Goal: Task Accomplishment & Management: Complete application form

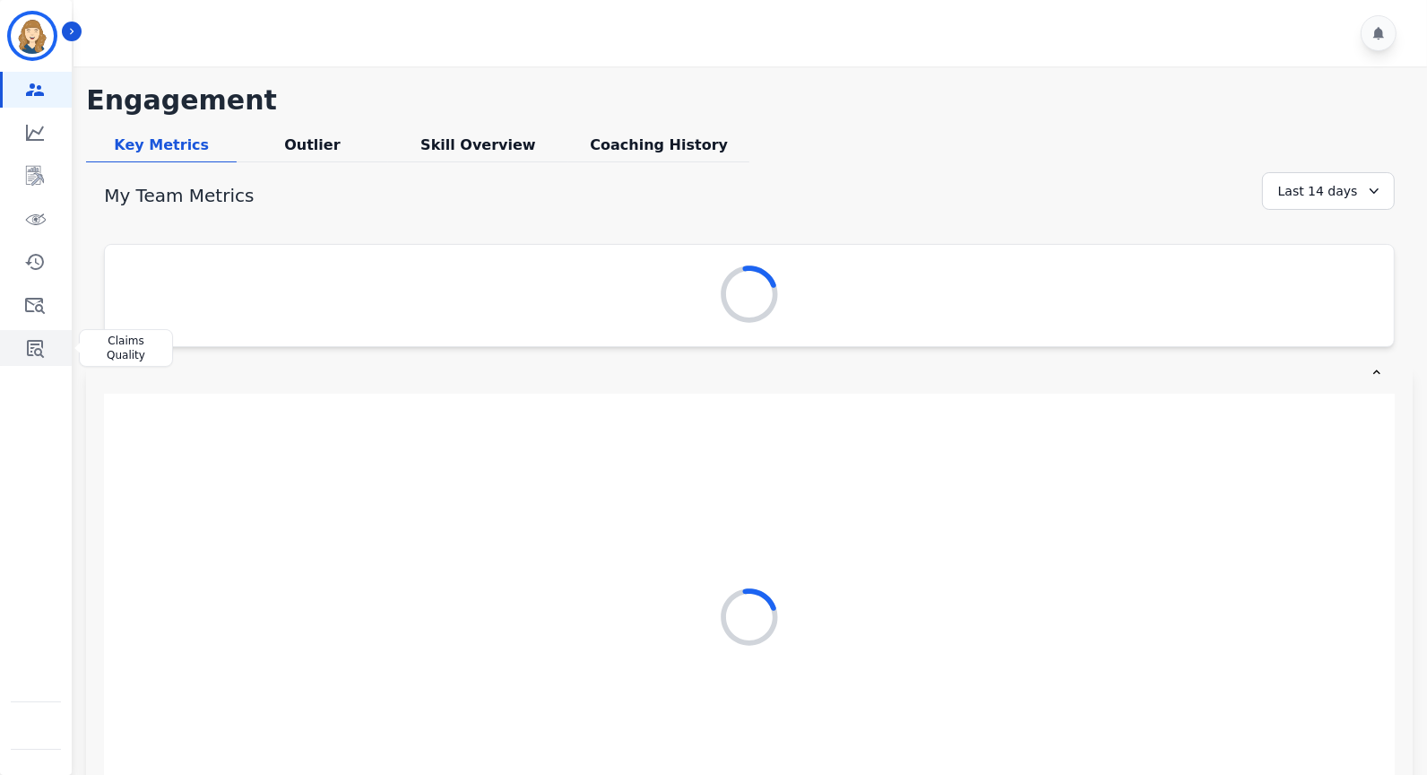
click at [40, 349] on icon "Sidebar" at bounding box center [35, 349] width 17 height 18
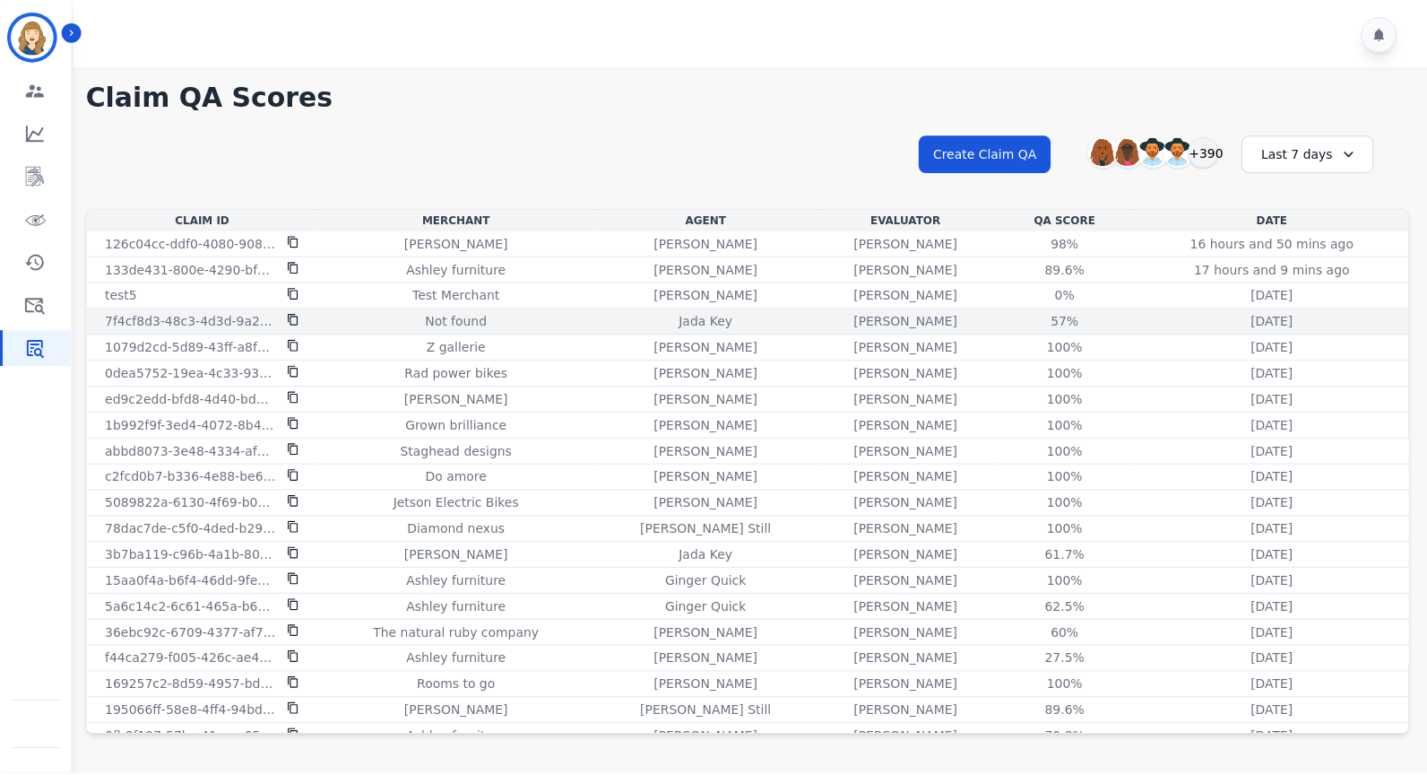
scroll to position [347, 0]
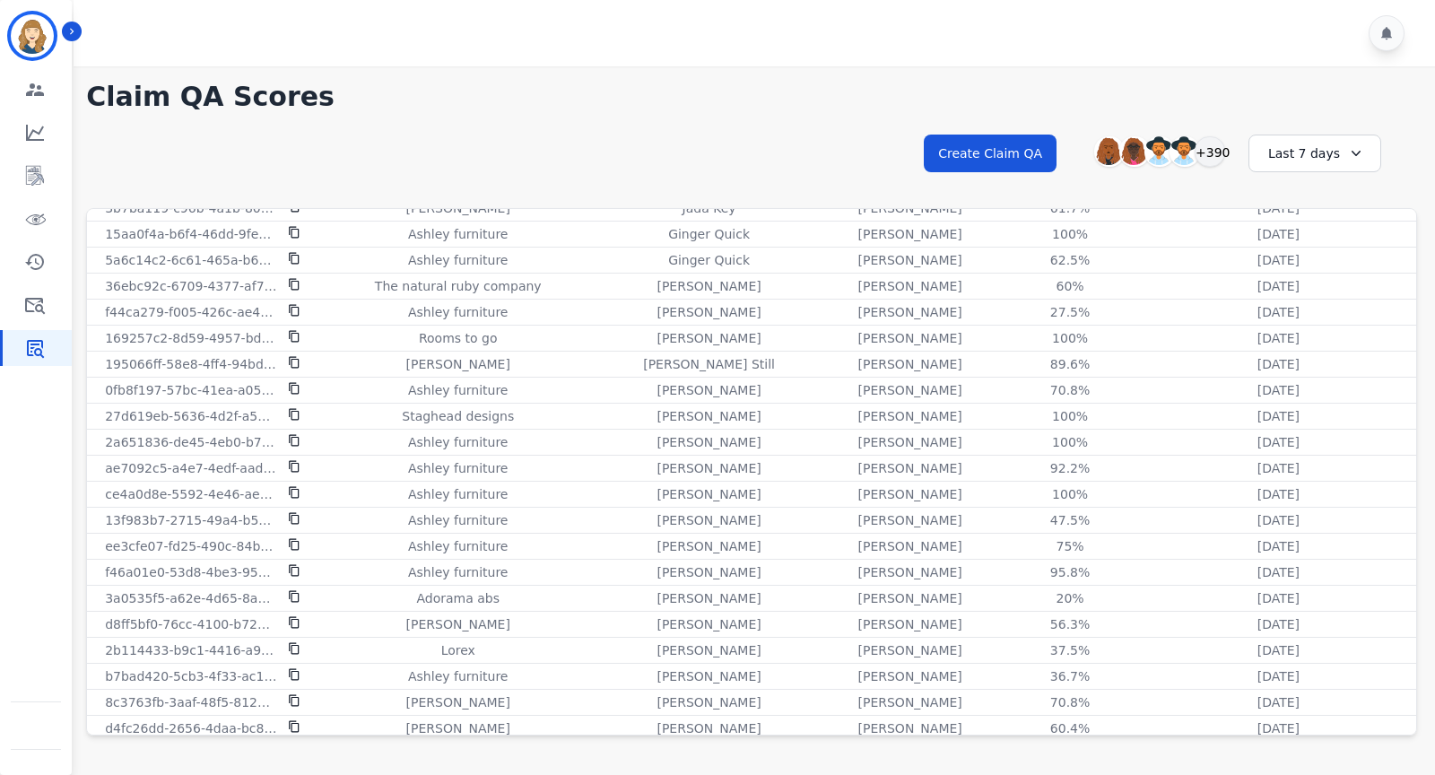
click at [1300, 154] on div "Last 7 days" at bounding box center [1314, 153] width 133 height 38
click at [1300, 340] on li "Last 12 months" at bounding box center [1326, 358] width 90 height 36
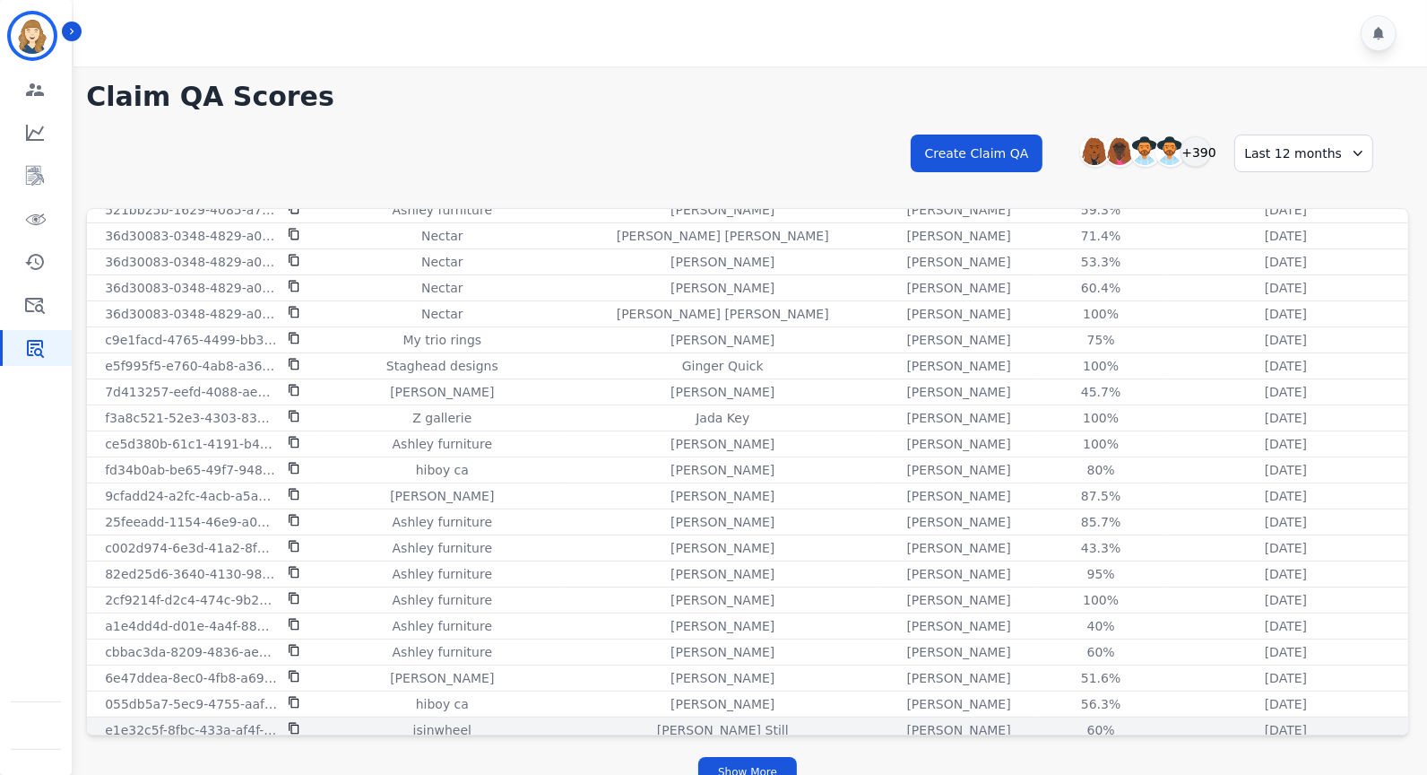
scroll to position [22, 0]
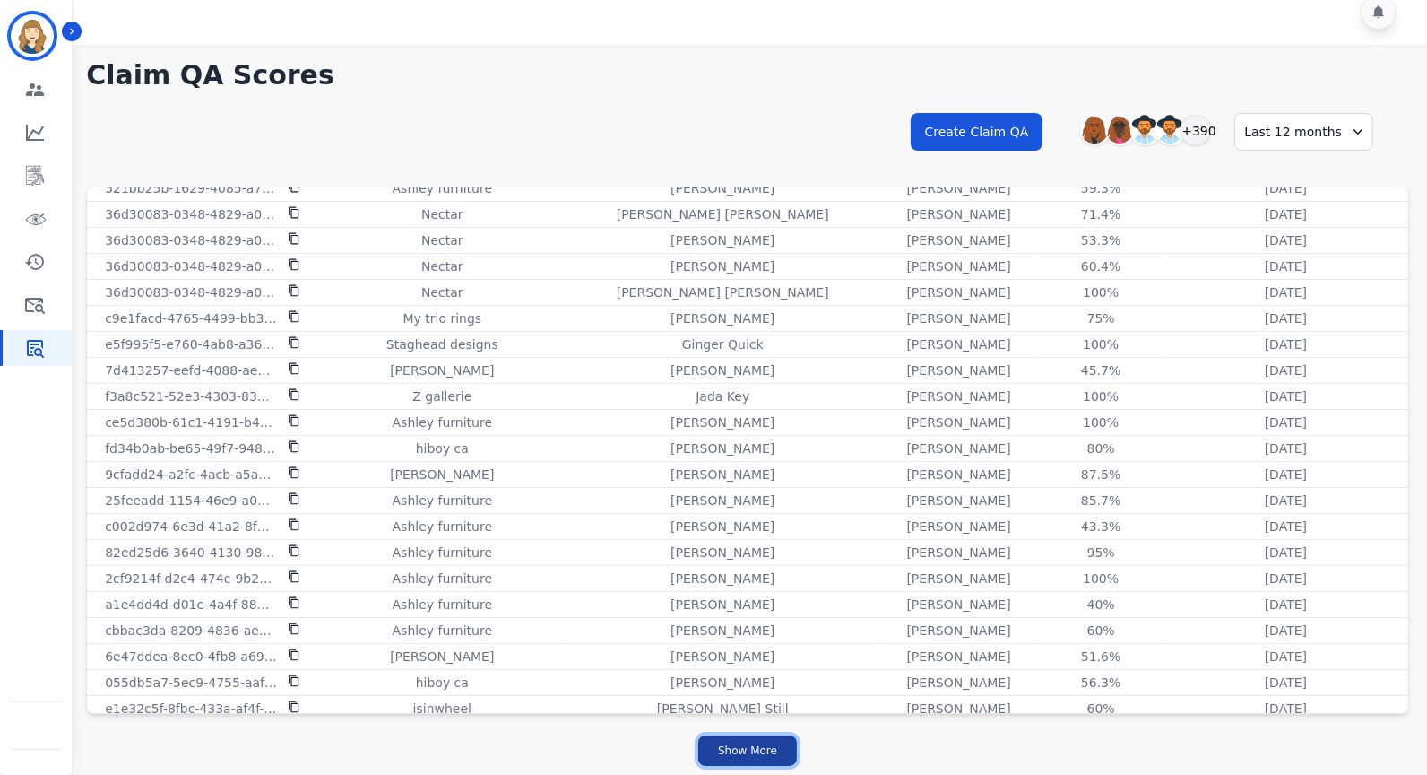
click at [752, 750] on button "Show More" at bounding box center [747, 750] width 99 height 30
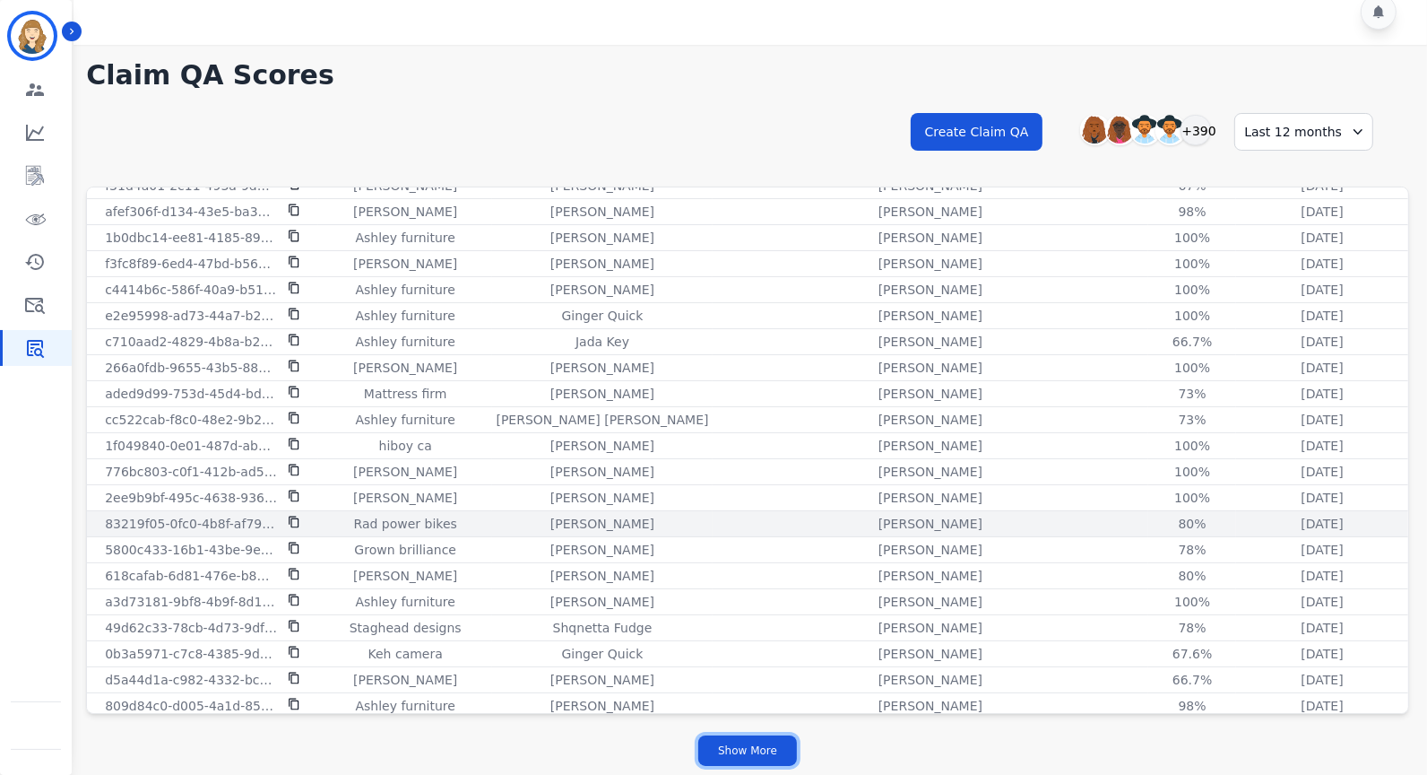
scroll to position [4620, 0]
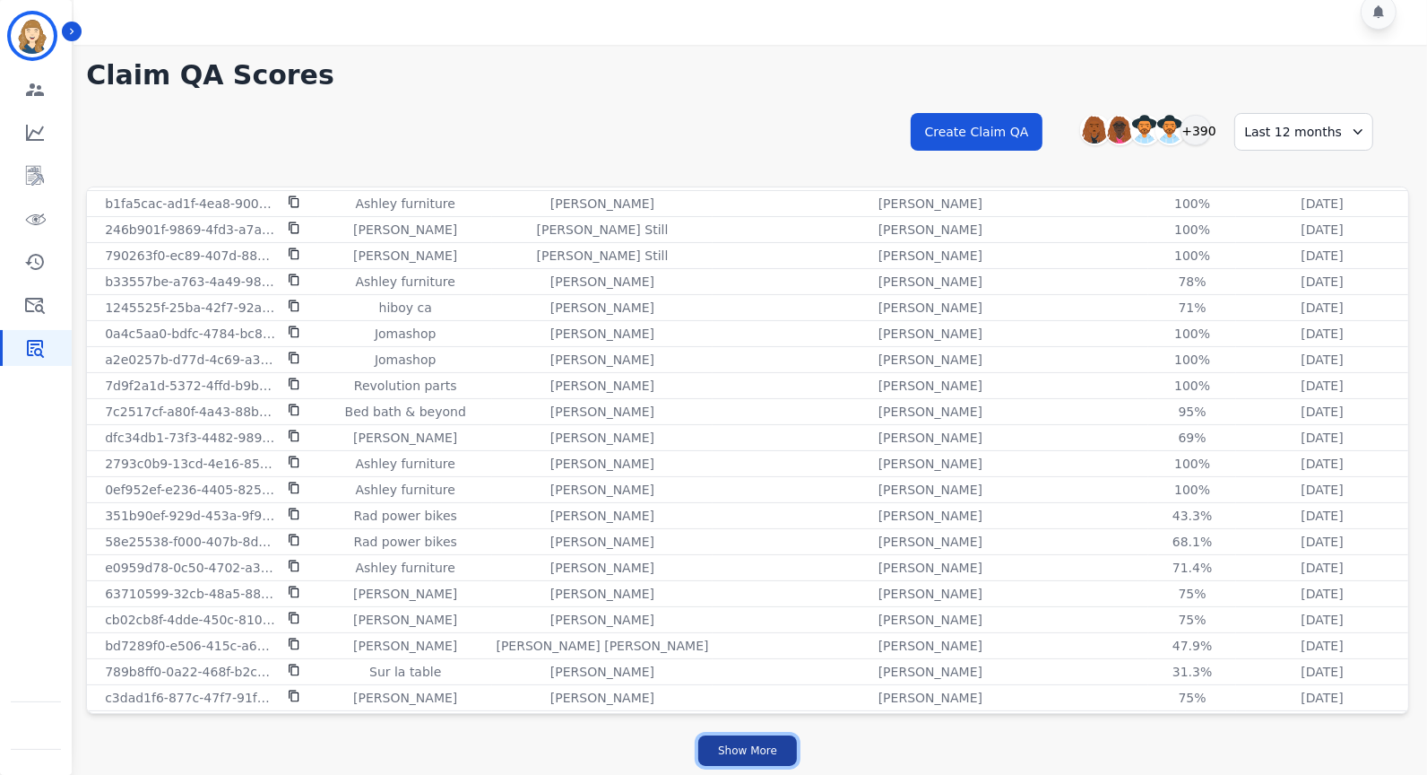
click at [780, 748] on button "Show More" at bounding box center [747, 750] width 99 height 30
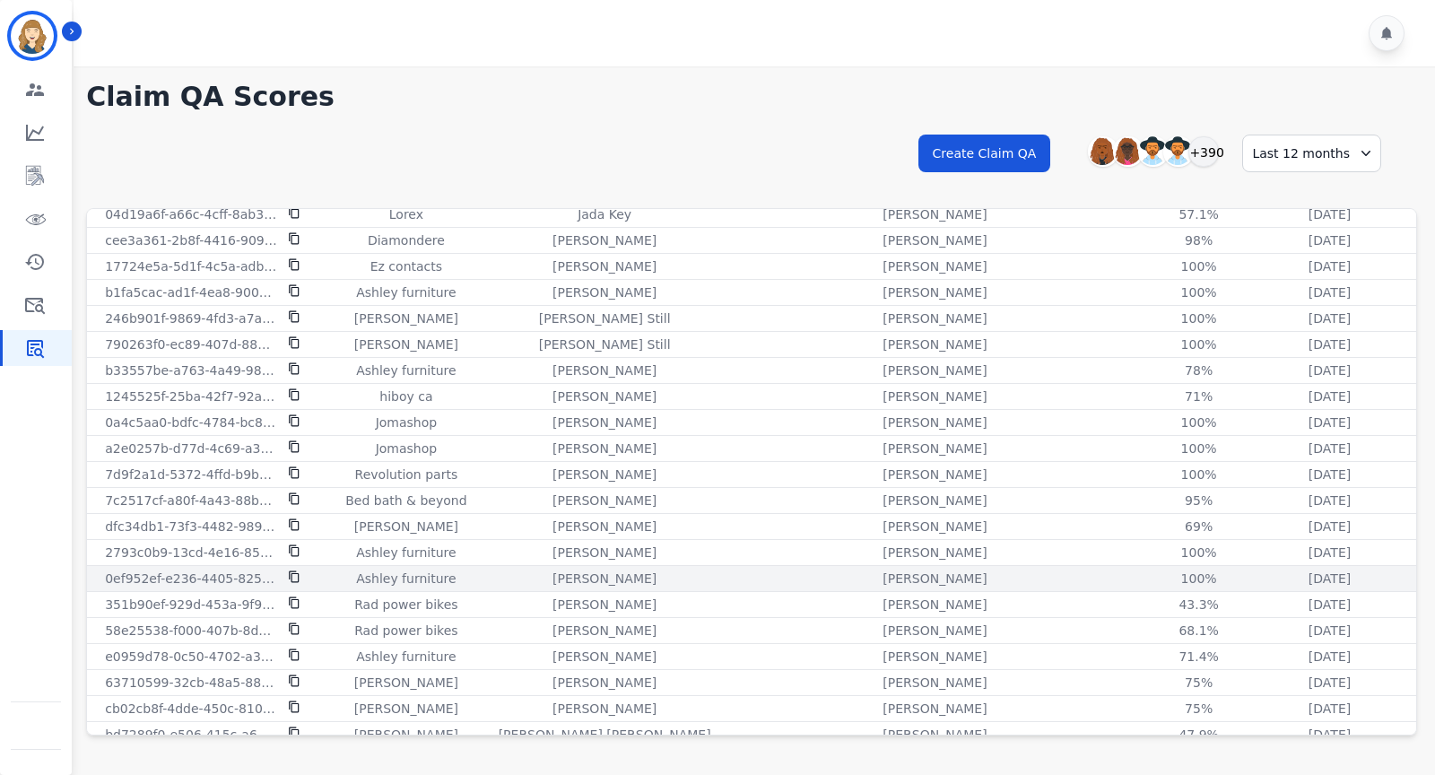
scroll to position [4543, 0]
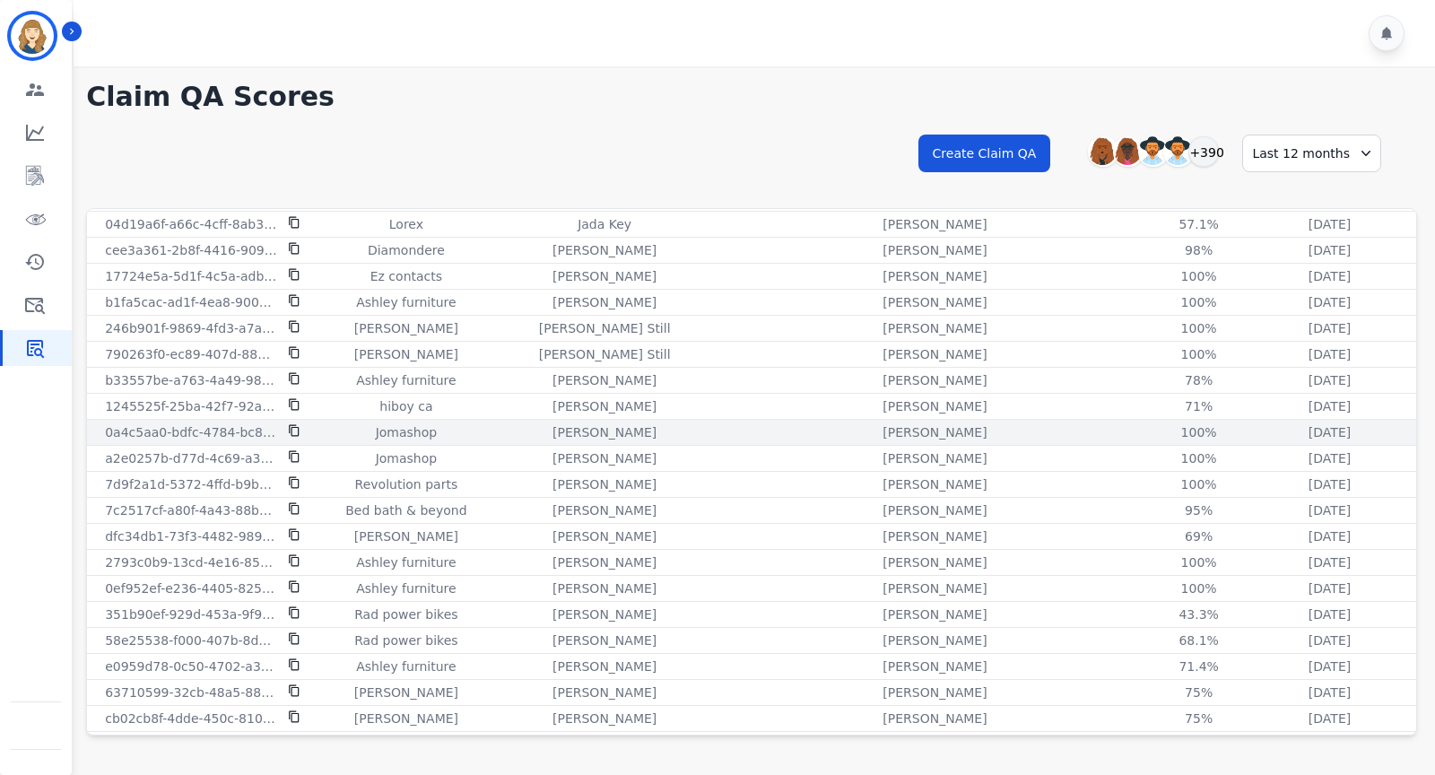
click at [297, 424] on icon at bounding box center [294, 430] width 13 height 13
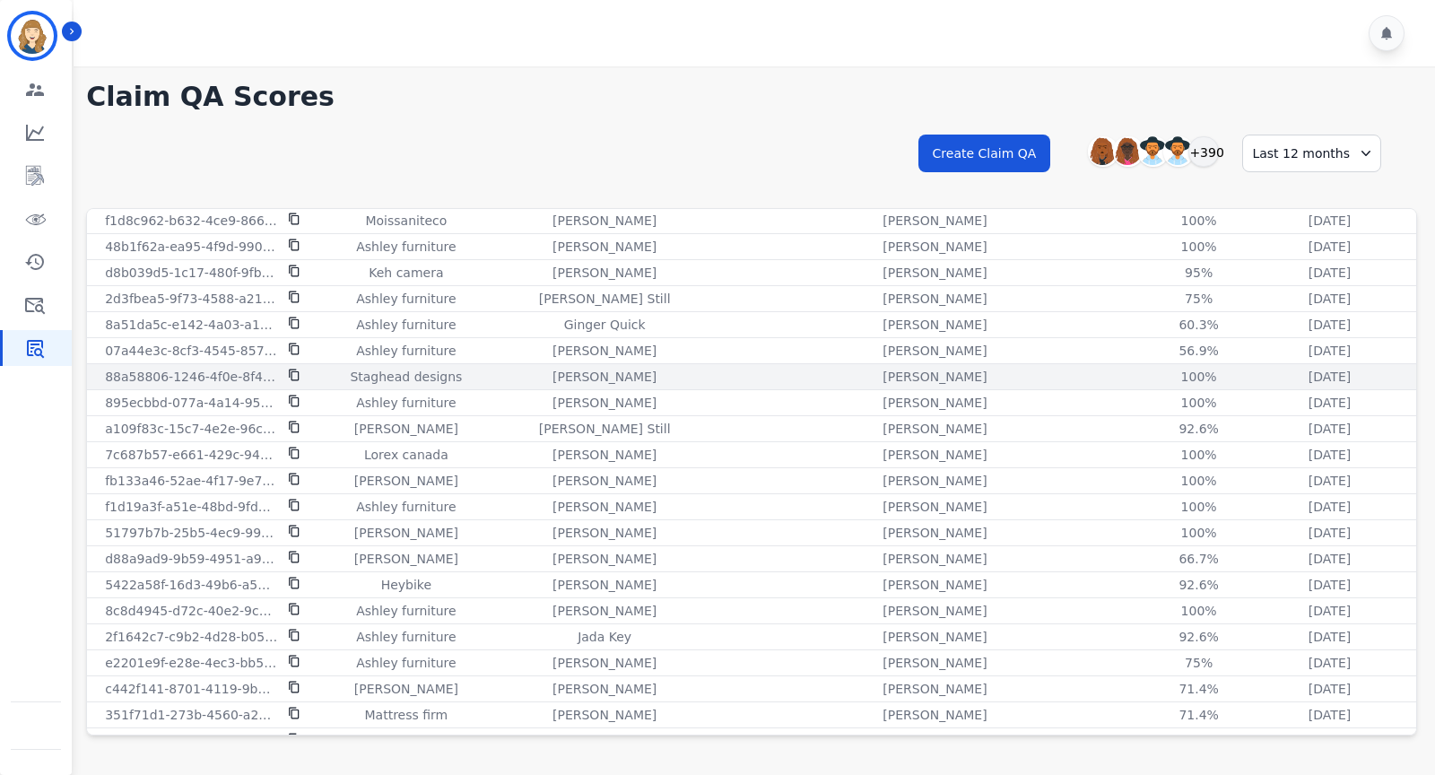
scroll to position [3046, 0]
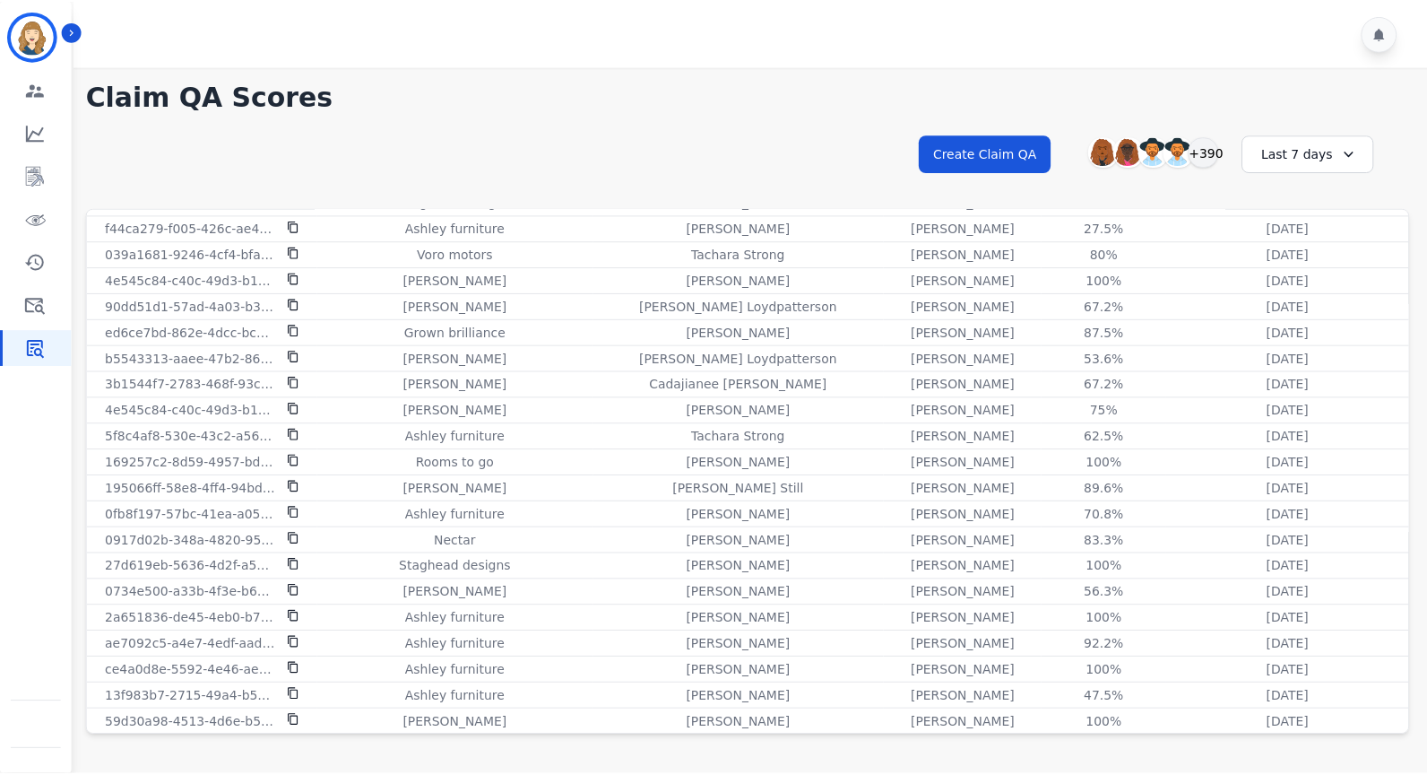
scroll to position [1268, 0]
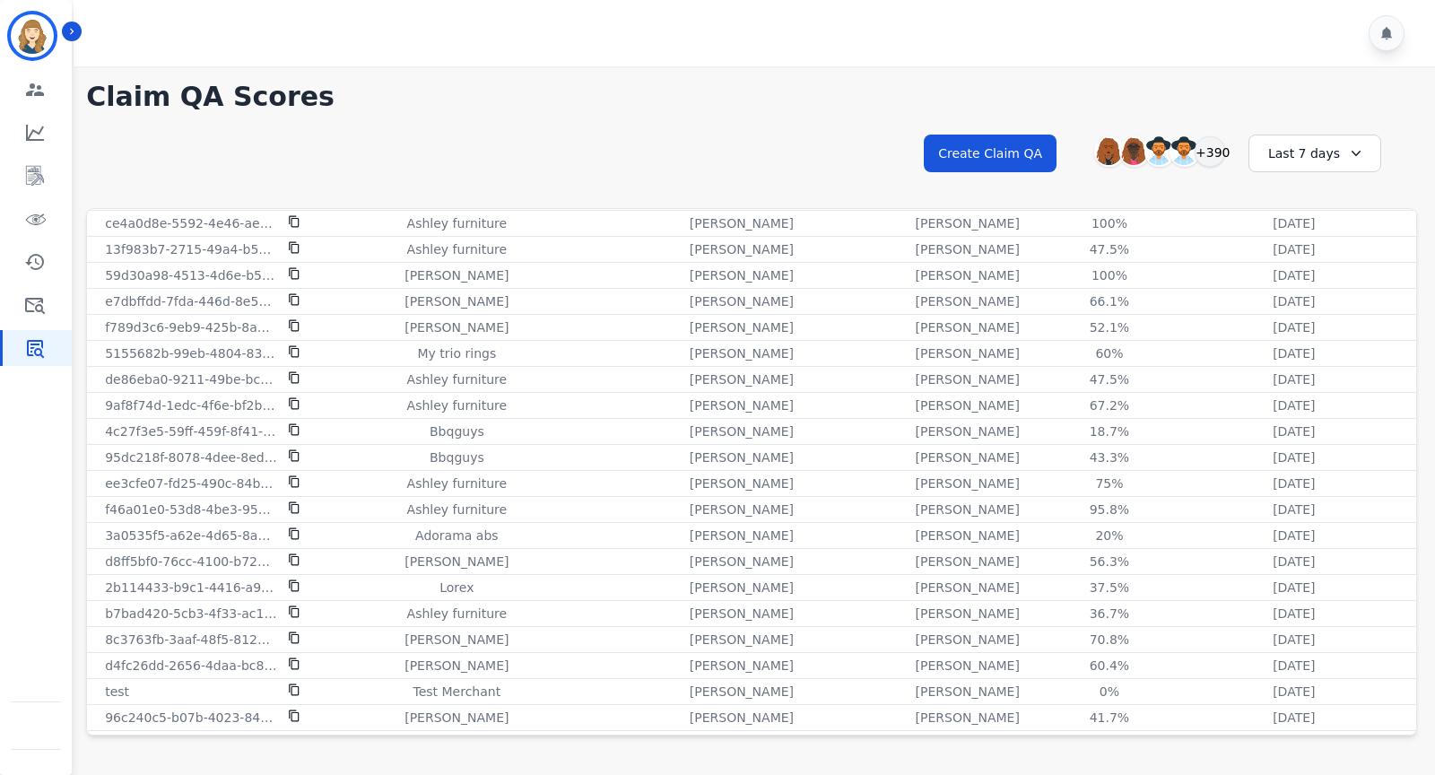
click at [1348, 150] on icon at bounding box center [1356, 153] width 18 height 18
click at [1317, 351] on li "Last 12 months" at bounding box center [1326, 358] width 90 height 36
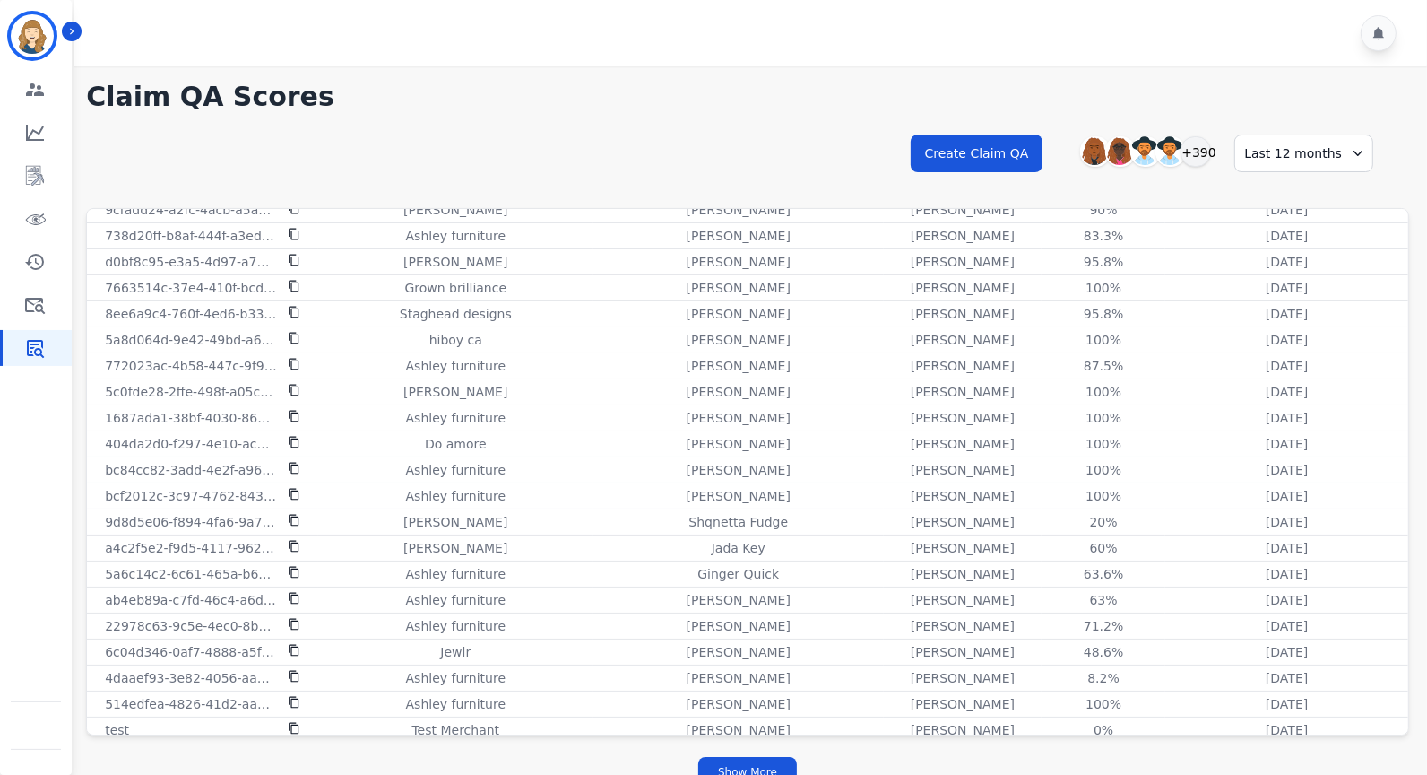
scroll to position [22, 0]
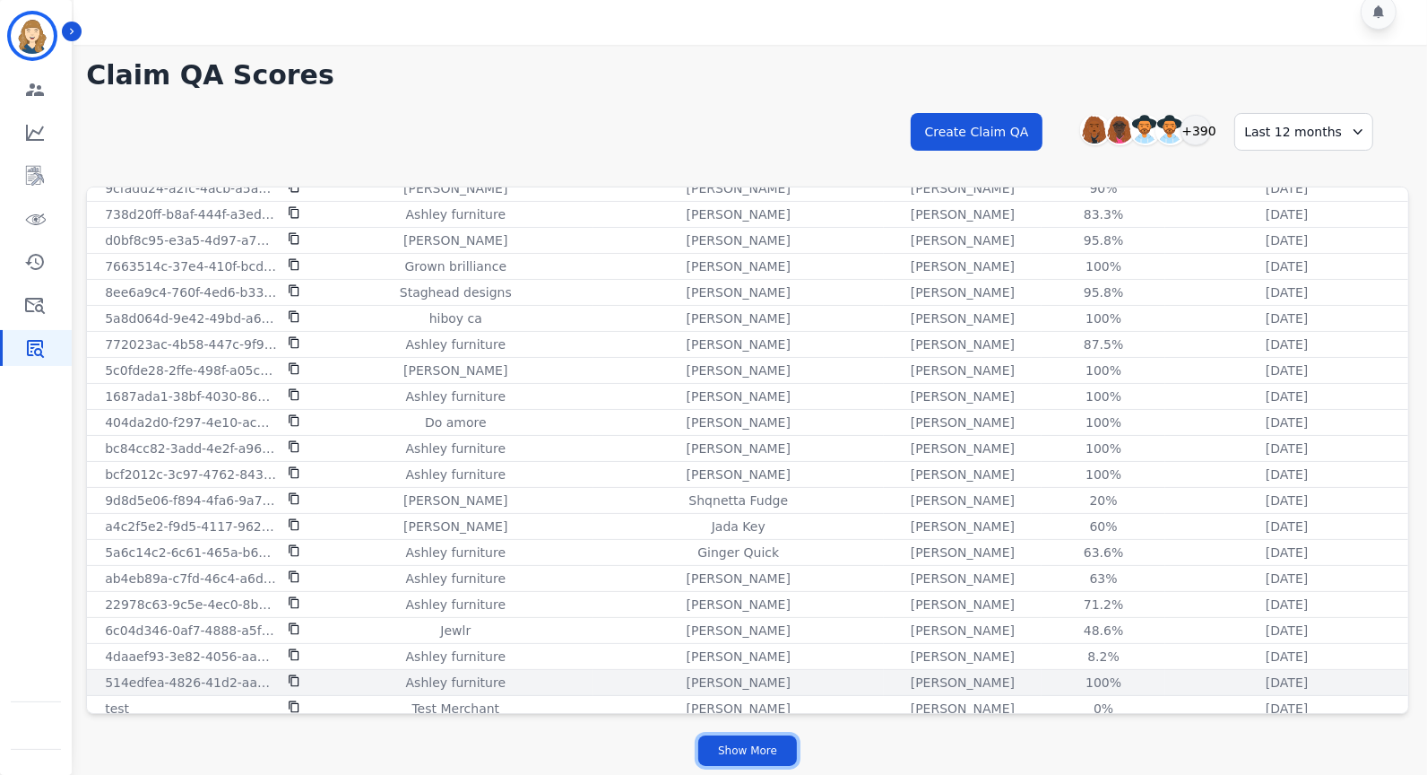
drag, startPoint x: 778, startPoint y: 746, endPoint x: 803, endPoint y: 632, distance: 116.6
click at [778, 741] on button "Show More" at bounding box center [747, 750] width 99 height 30
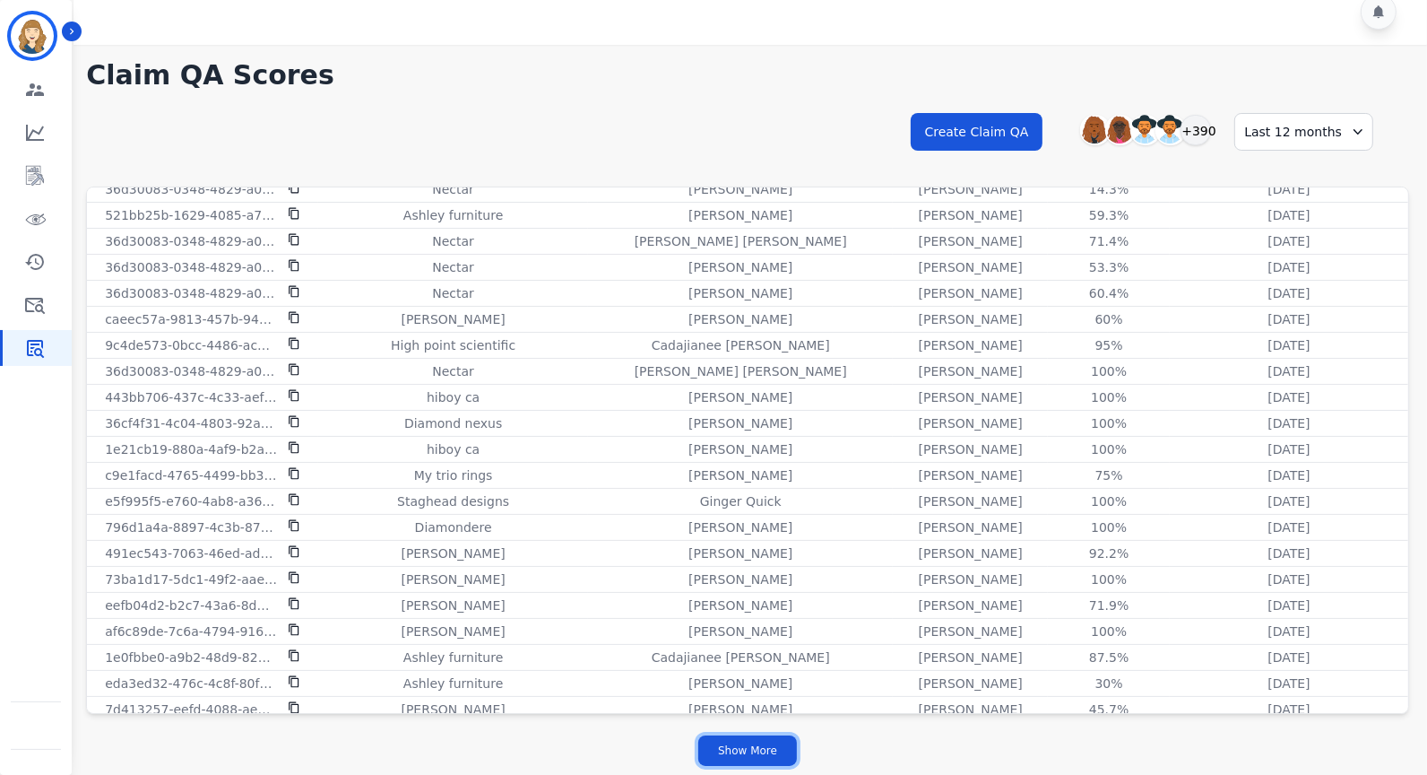
scroll to position [4139, 0]
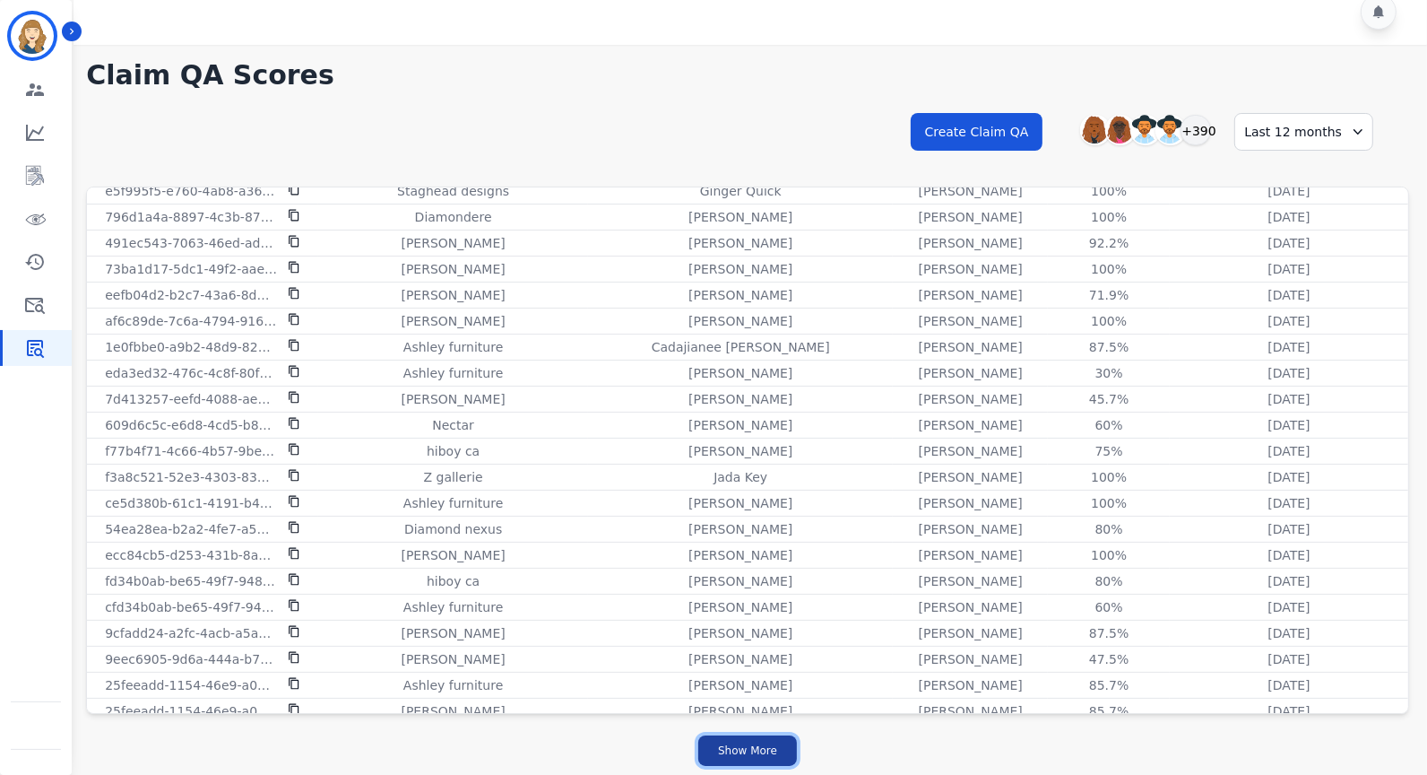
click at [767, 755] on button "Show More" at bounding box center [747, 750] width 99 height 30
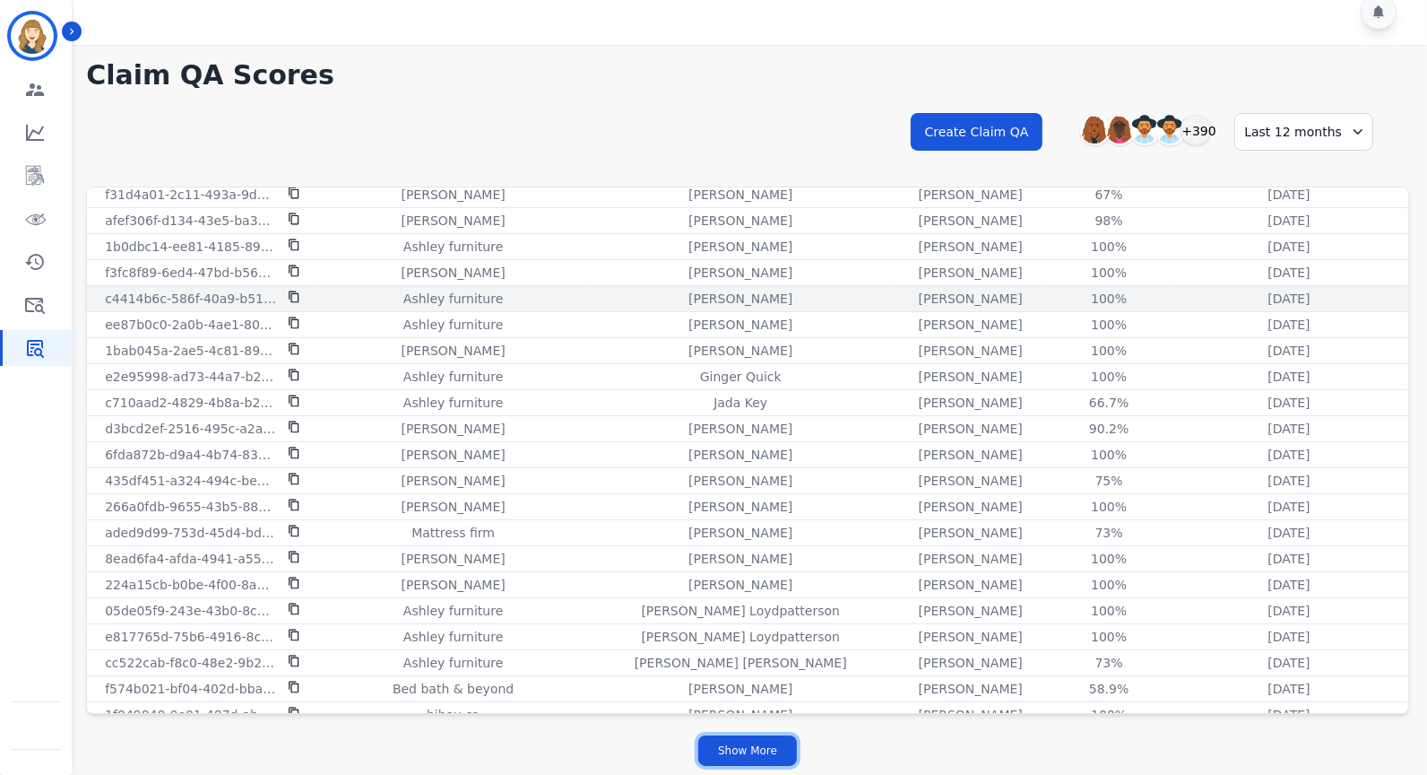
scroll to position [7179, 0]
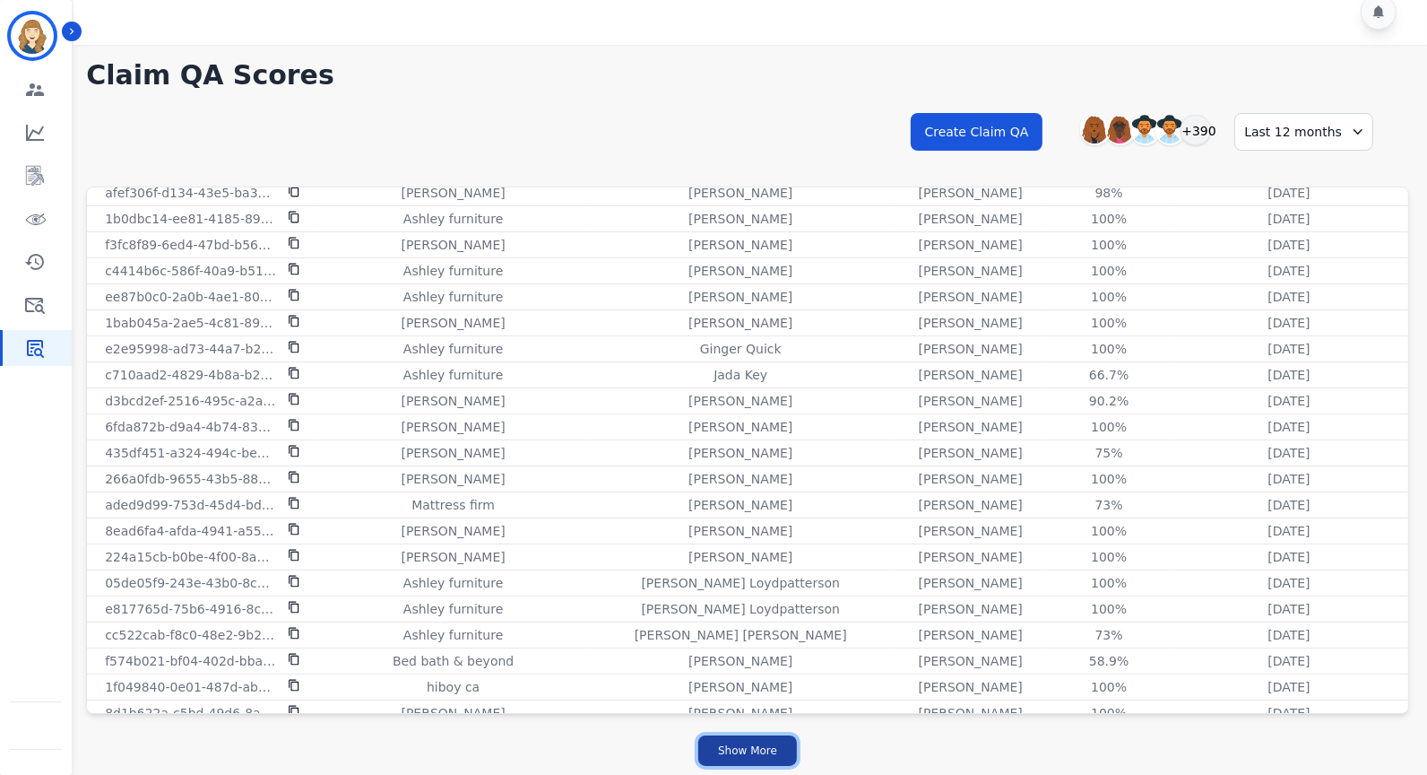
click at [750, 759] on button "Show More" at bounding box center [747, 750] width 99 height 30
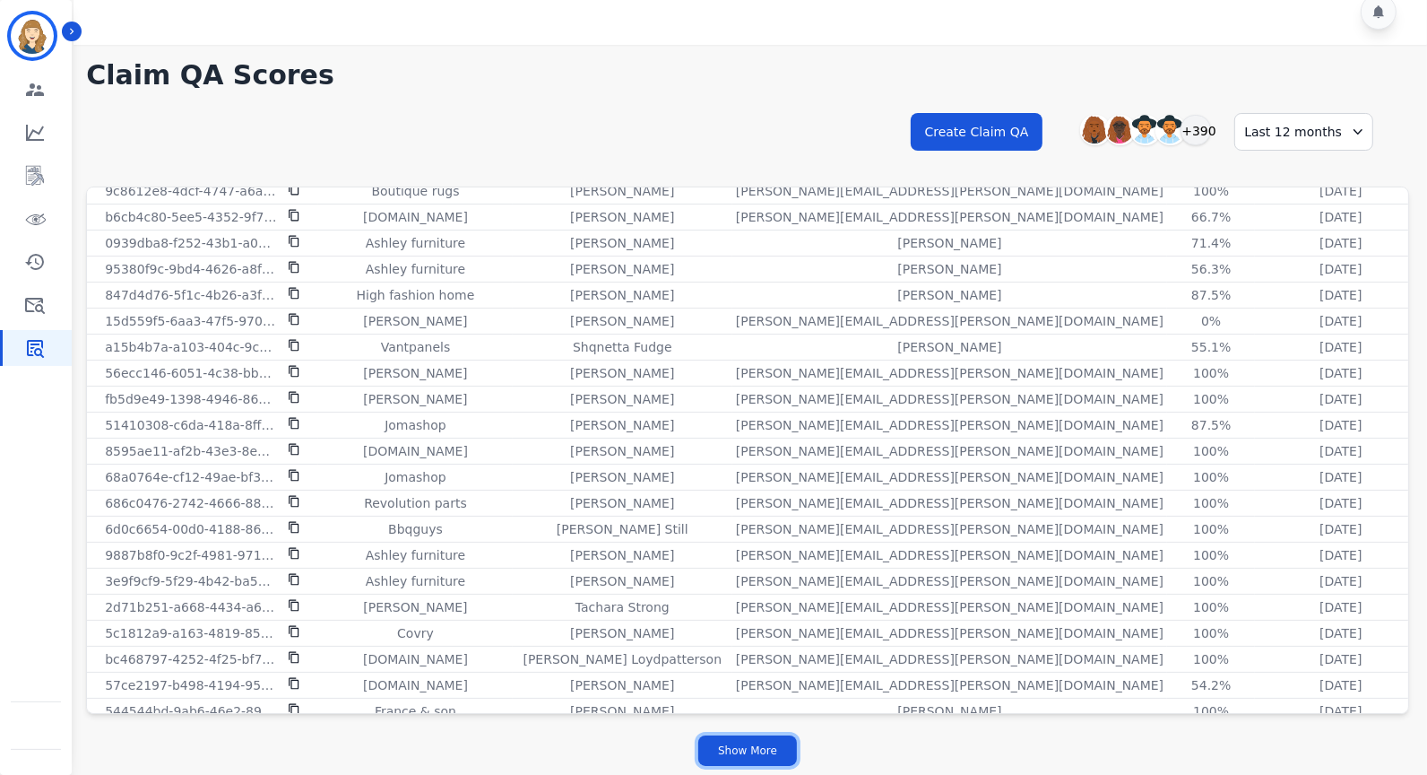
scroll to position [9739, 0]
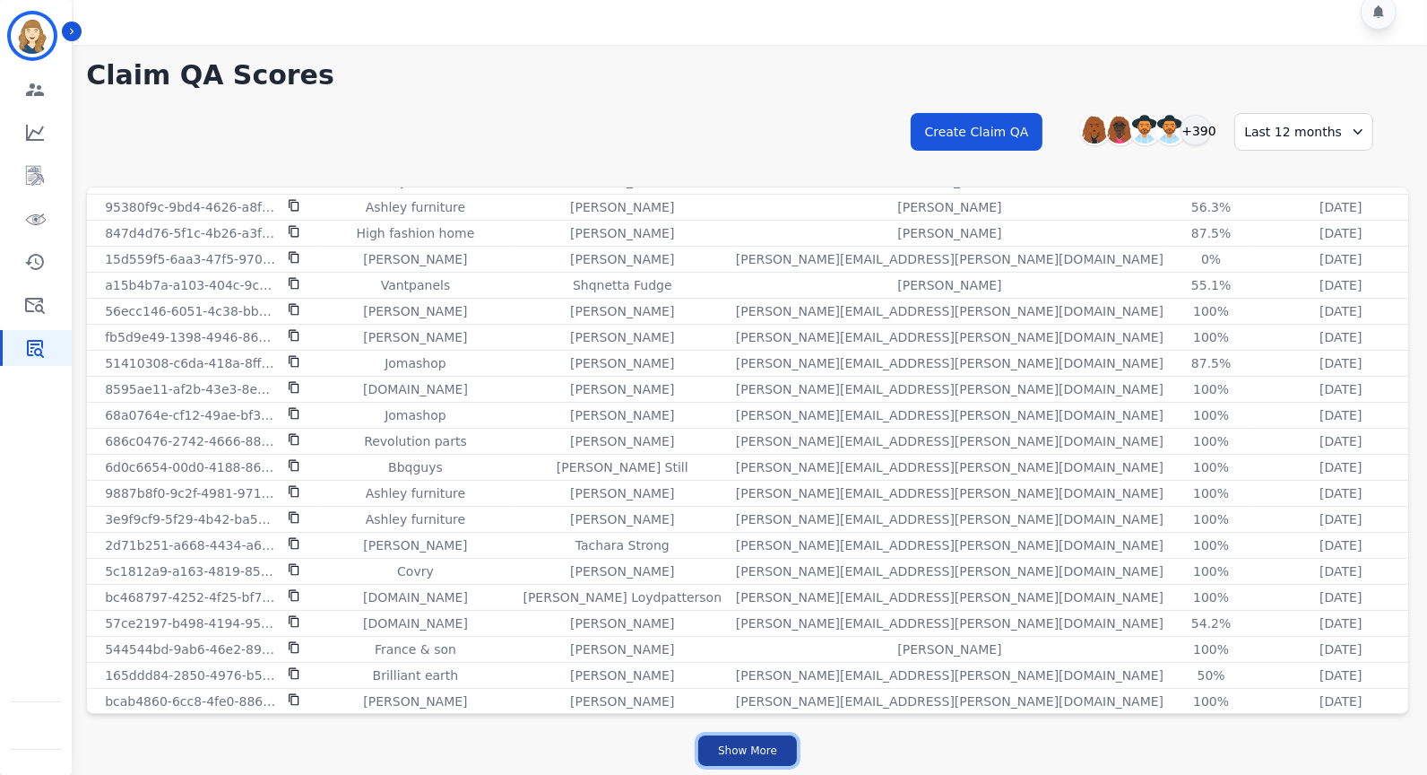
click at [759, 743] on button "Show More" at bounding box center [747, 750] width 99 height 30
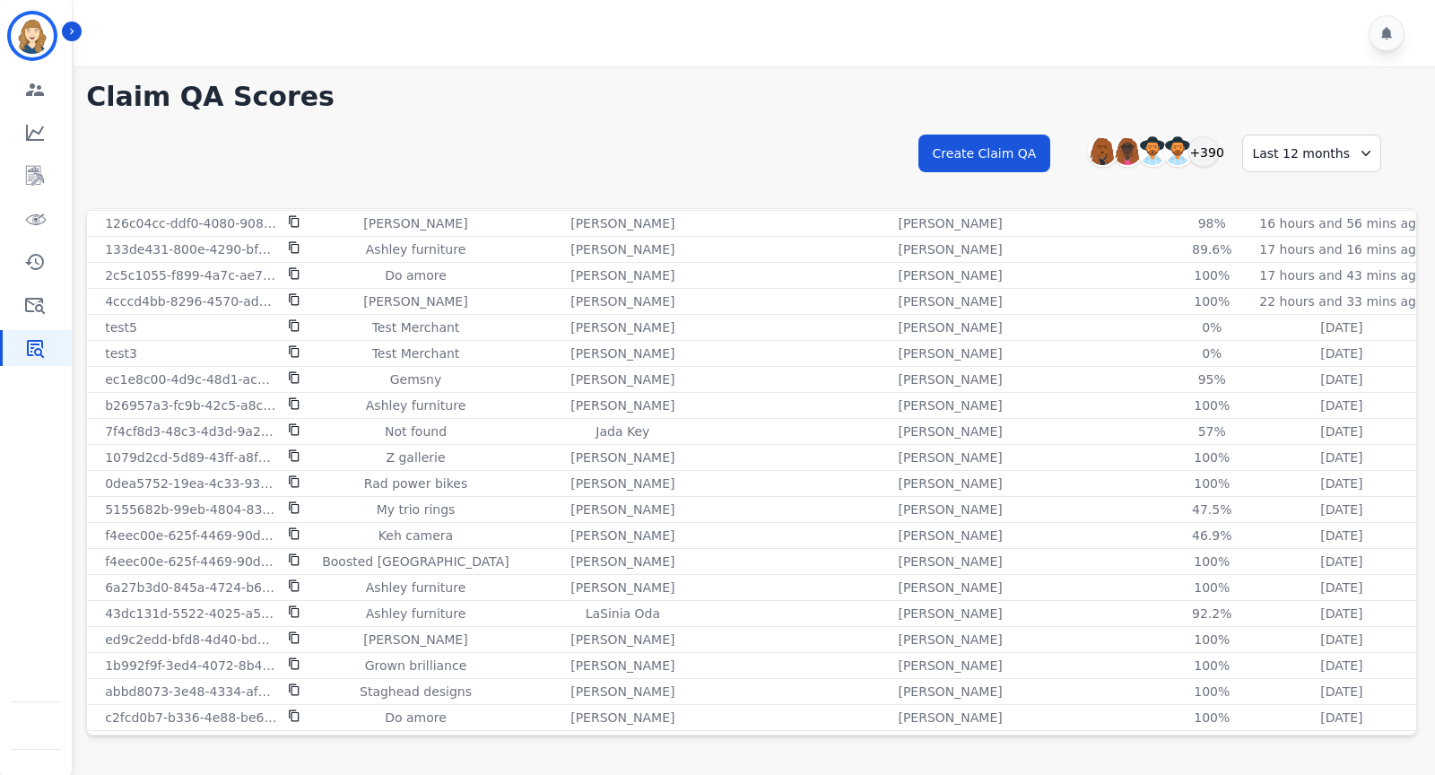
scroll to position [0, 0]
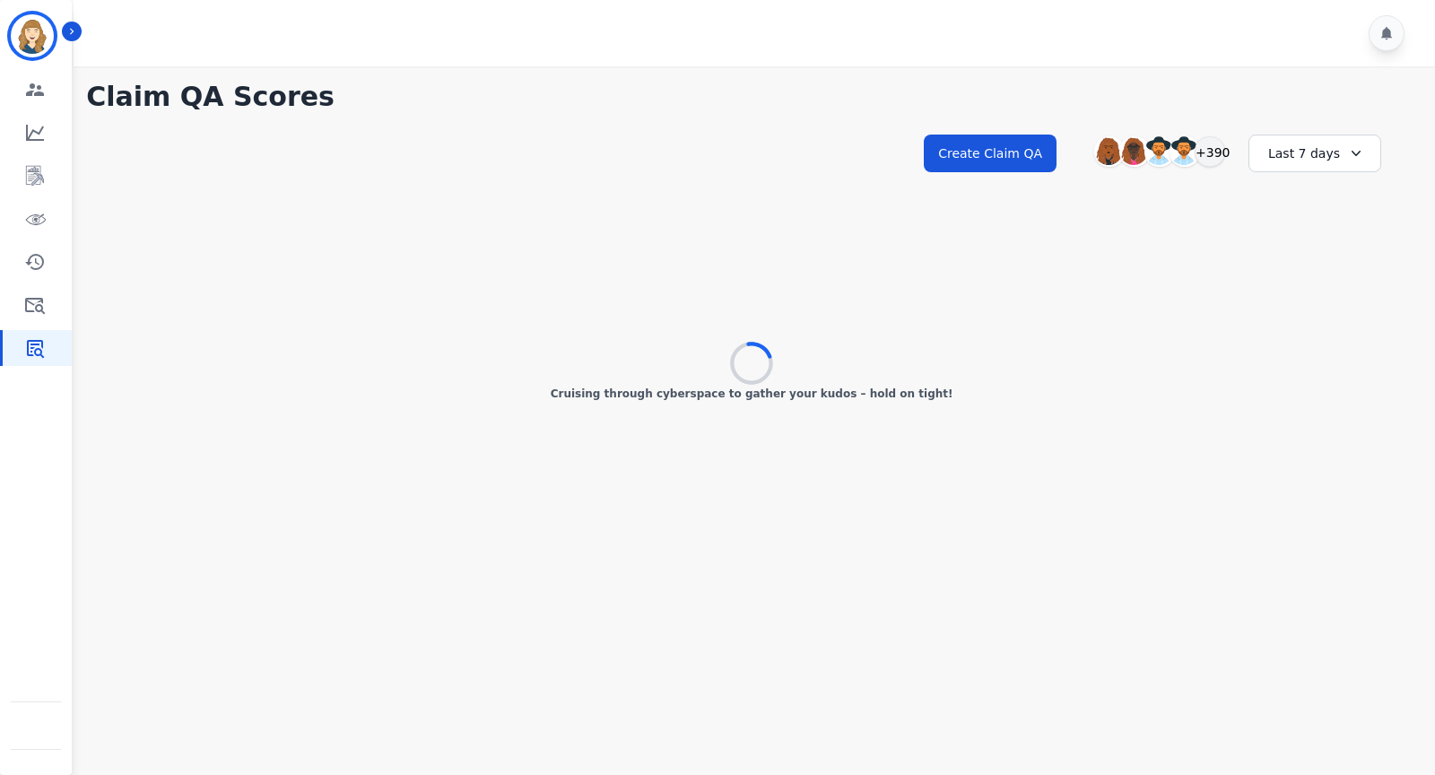
click at [1313, 157] on div "Last 7 days" at bounding box center [1314, 153] width 133 height 38
click at [1312, 343] on li "Last 12 months" at bounding box center [1326, 358] width 90 height 36
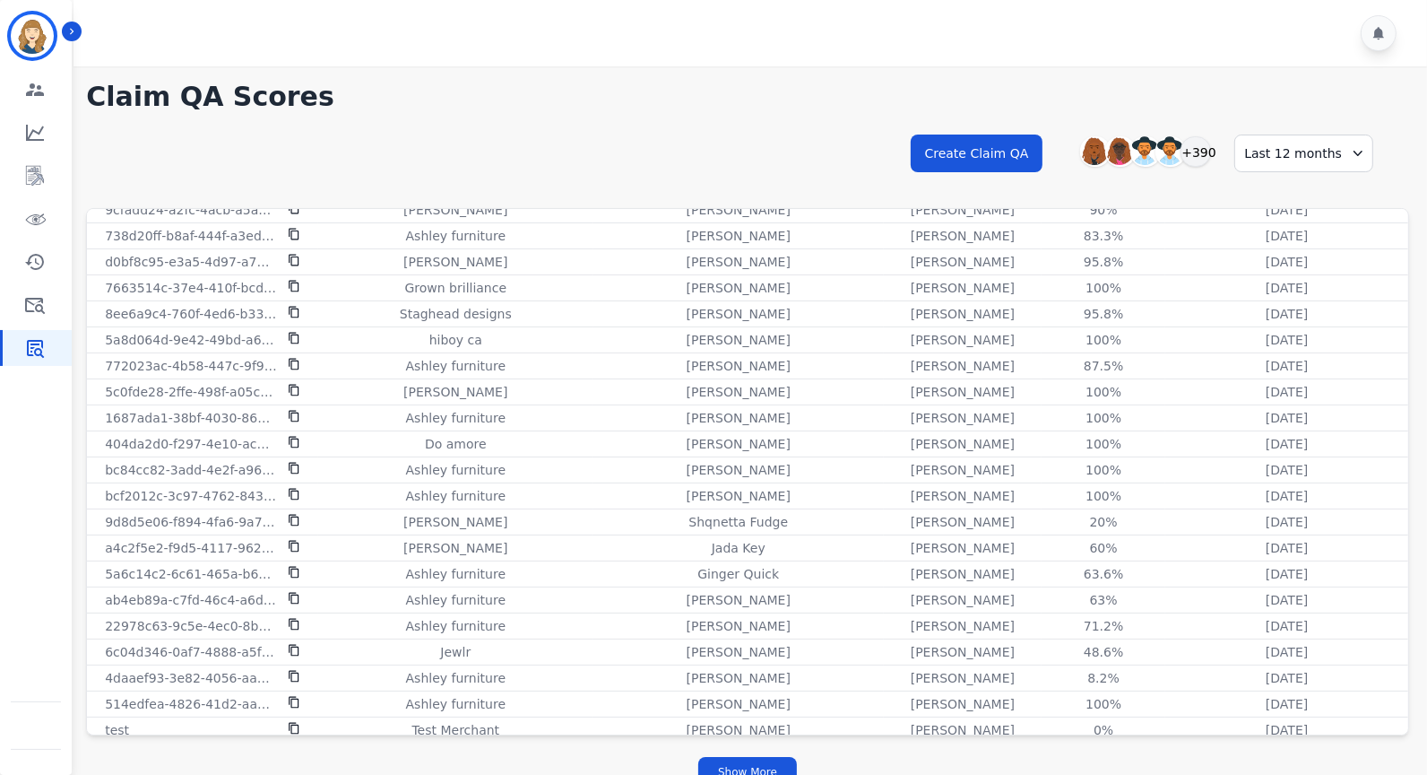
scroll to position [22, 0]
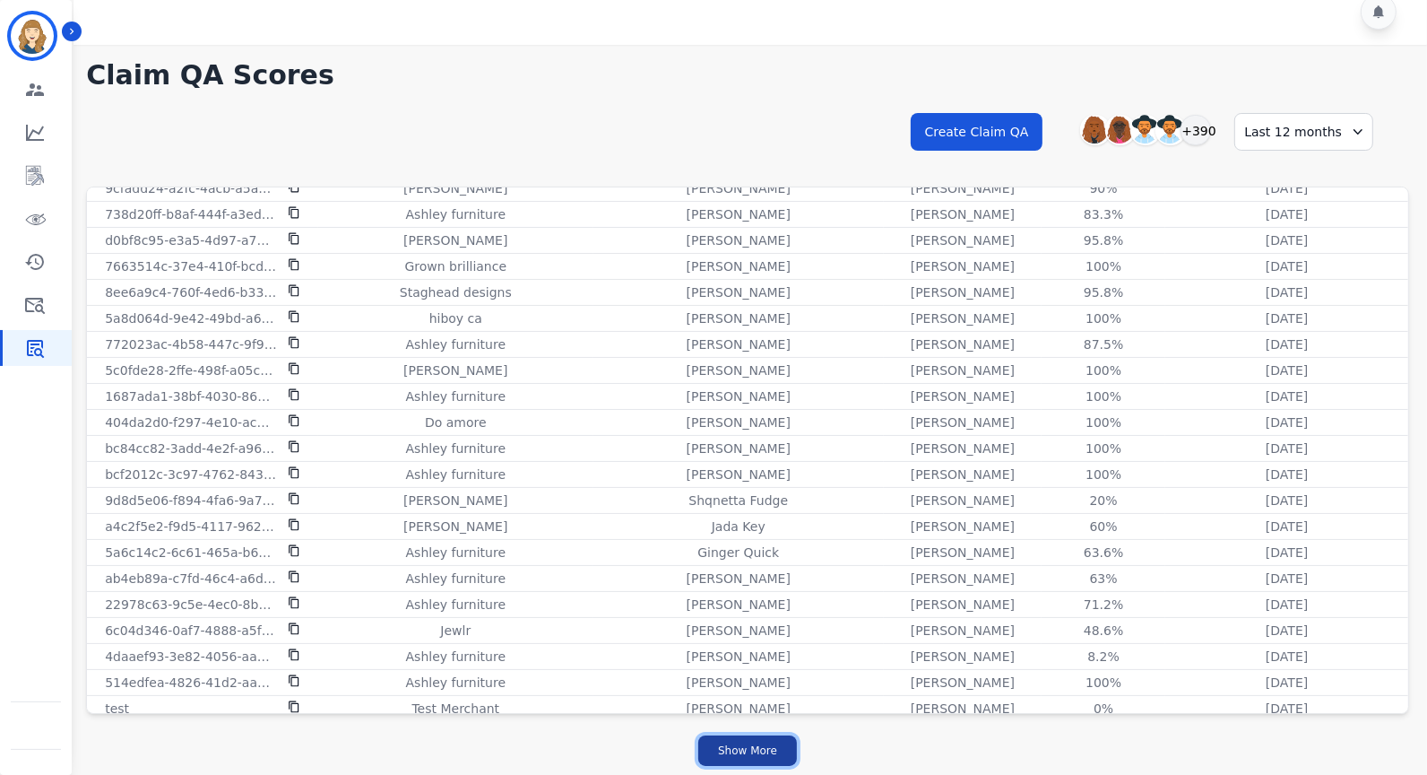
click at [768, 748] on button "Show More" at bounding box center [747, 750] width 99 height 30
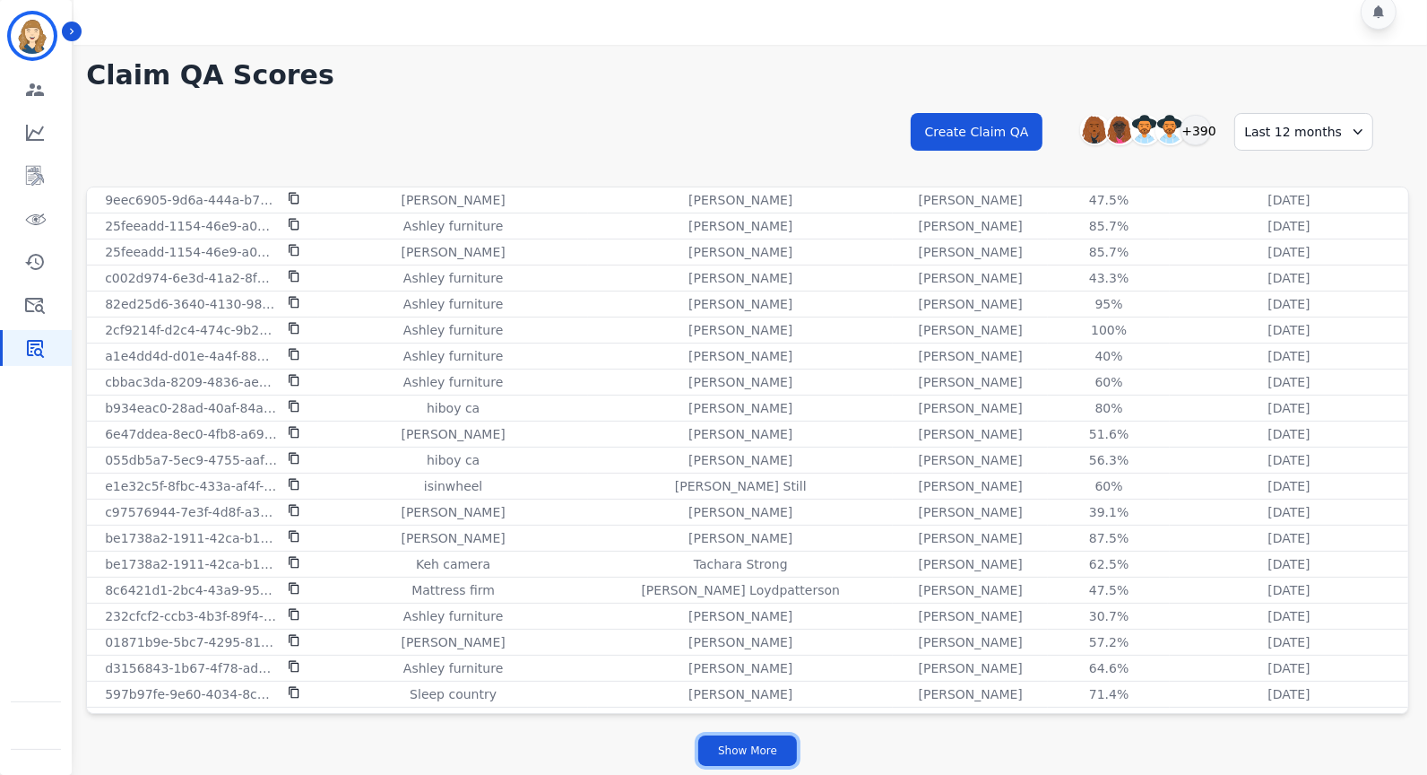
scroll to position [4620, 0]
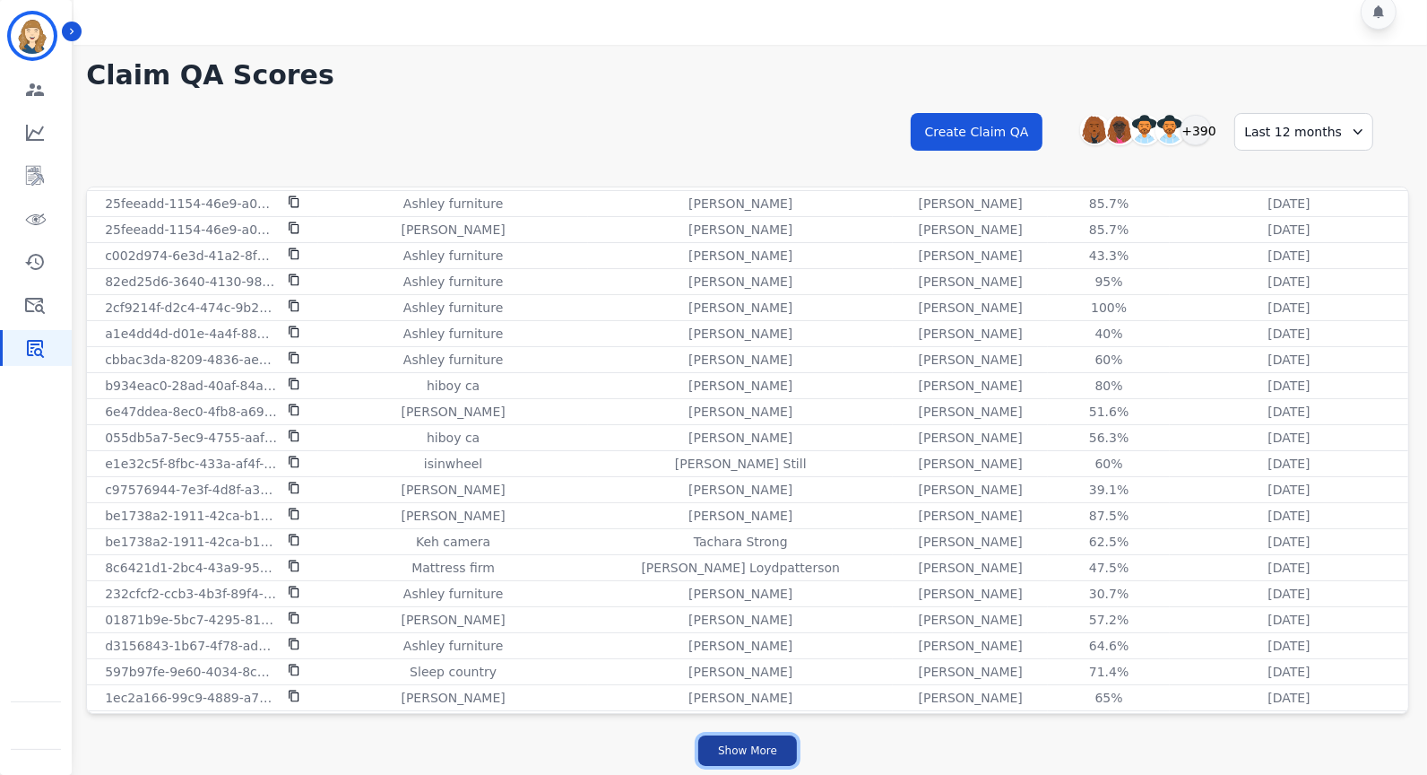
click at [746, 746] on button "Show More" at bounding box center [747, 750] width 99 height 30
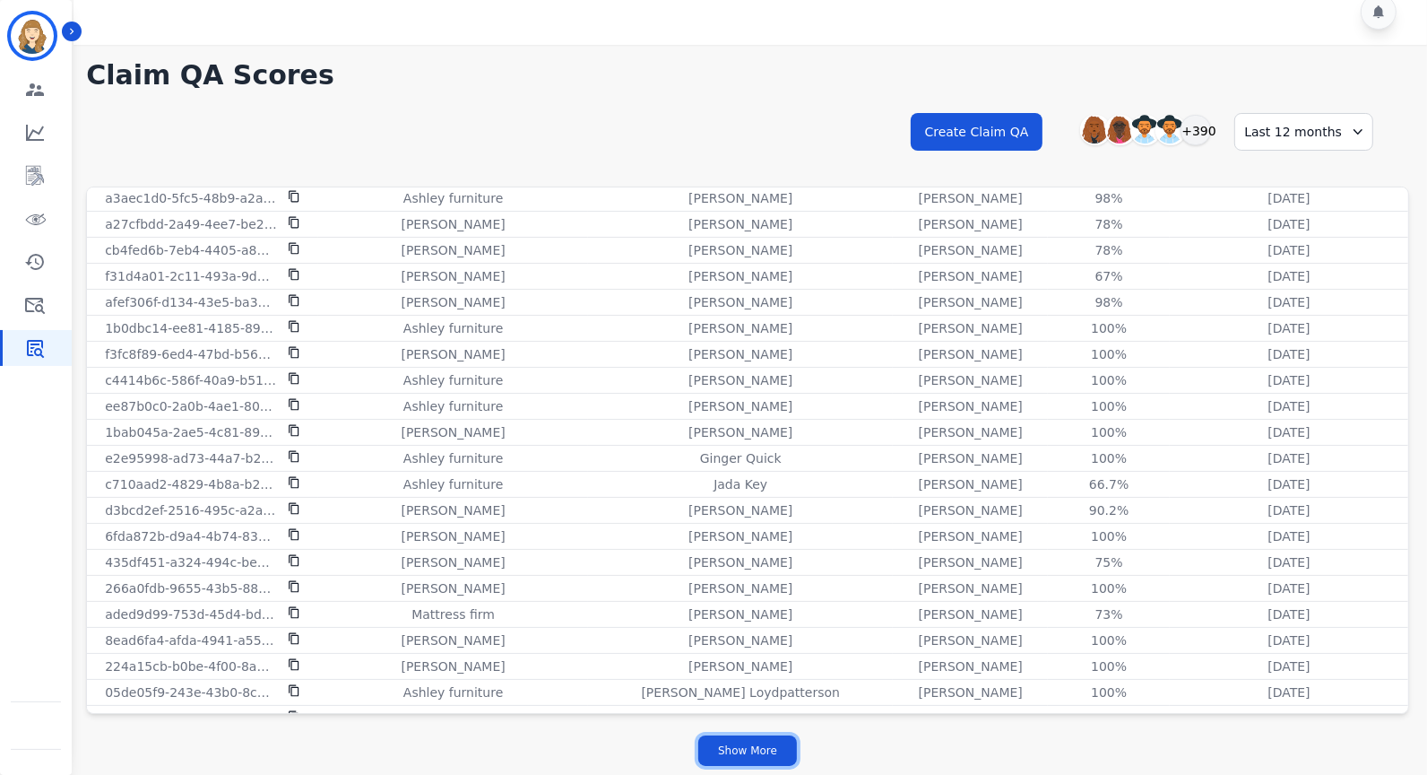
scroll to position [7179, 0]
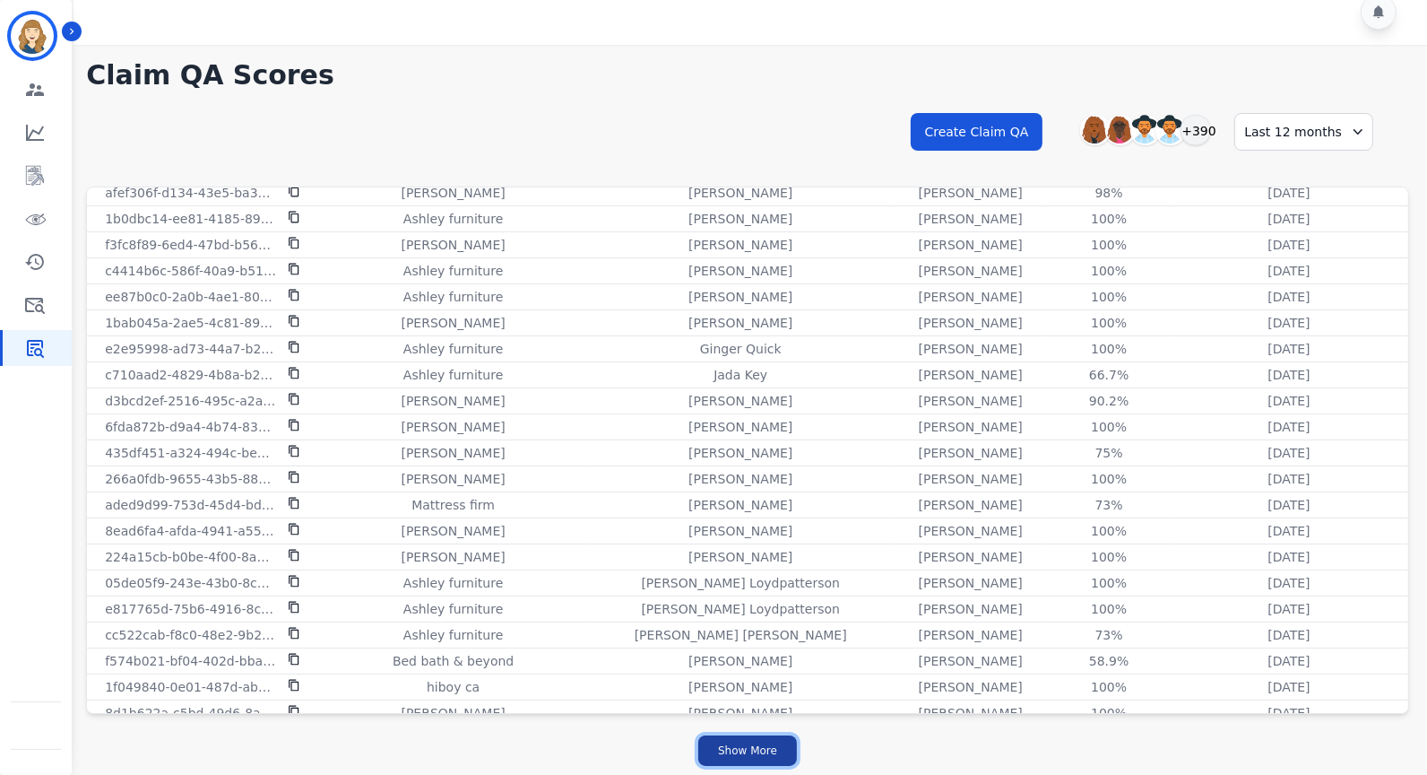
click at [752, 738] on button "Show More" at bounding box center [747, 750] width 99 height 30
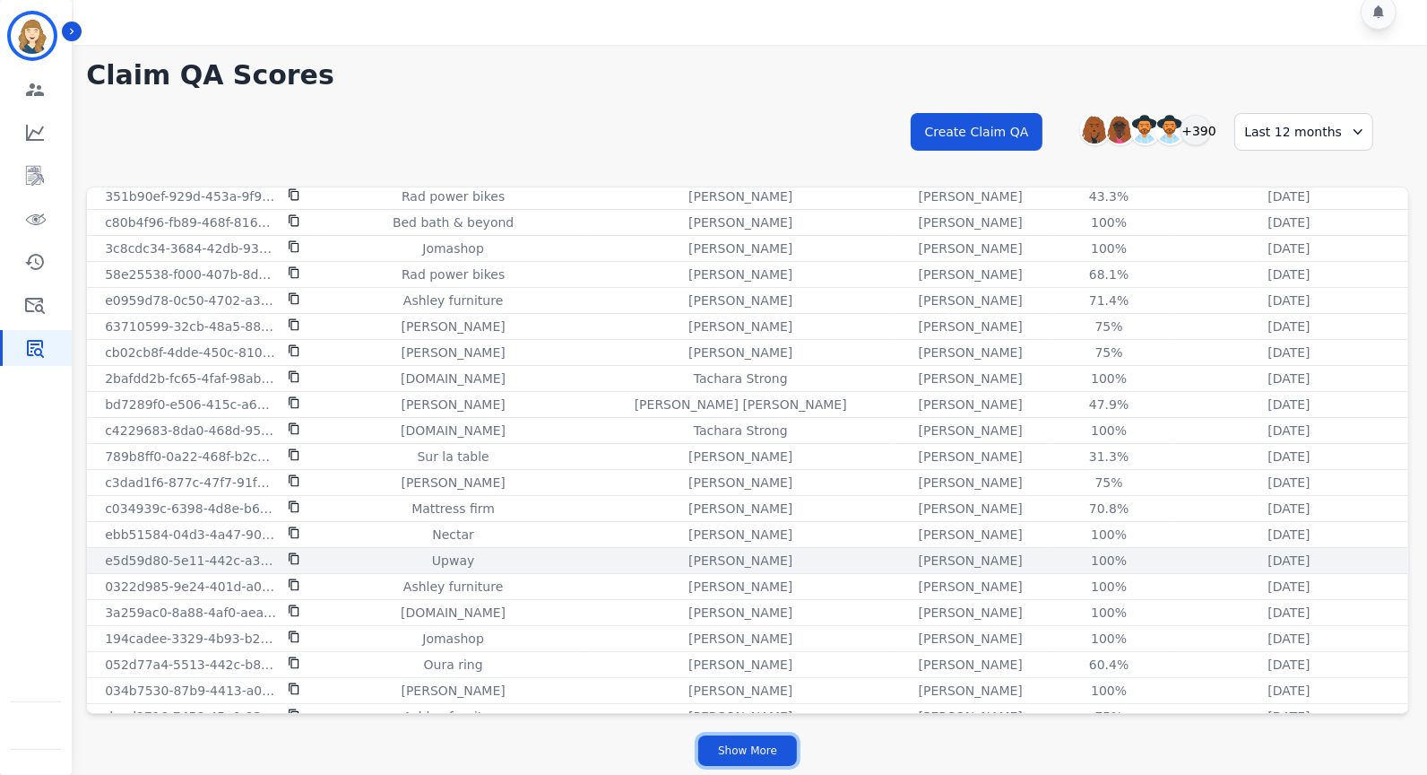
scroll to position [8897, 0]
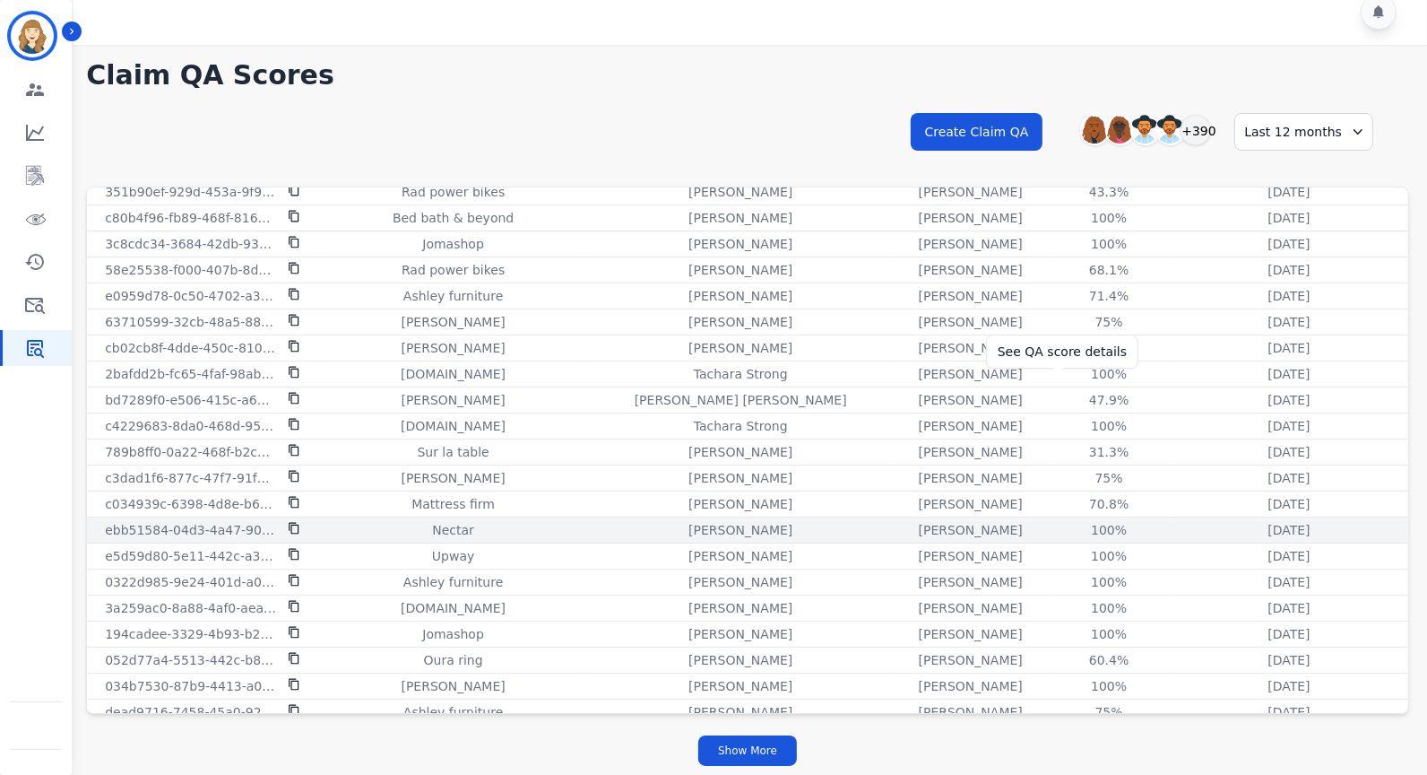
click at [1069, 521] on div "100%" at bounding box center [1109, 530] width 81 height 18
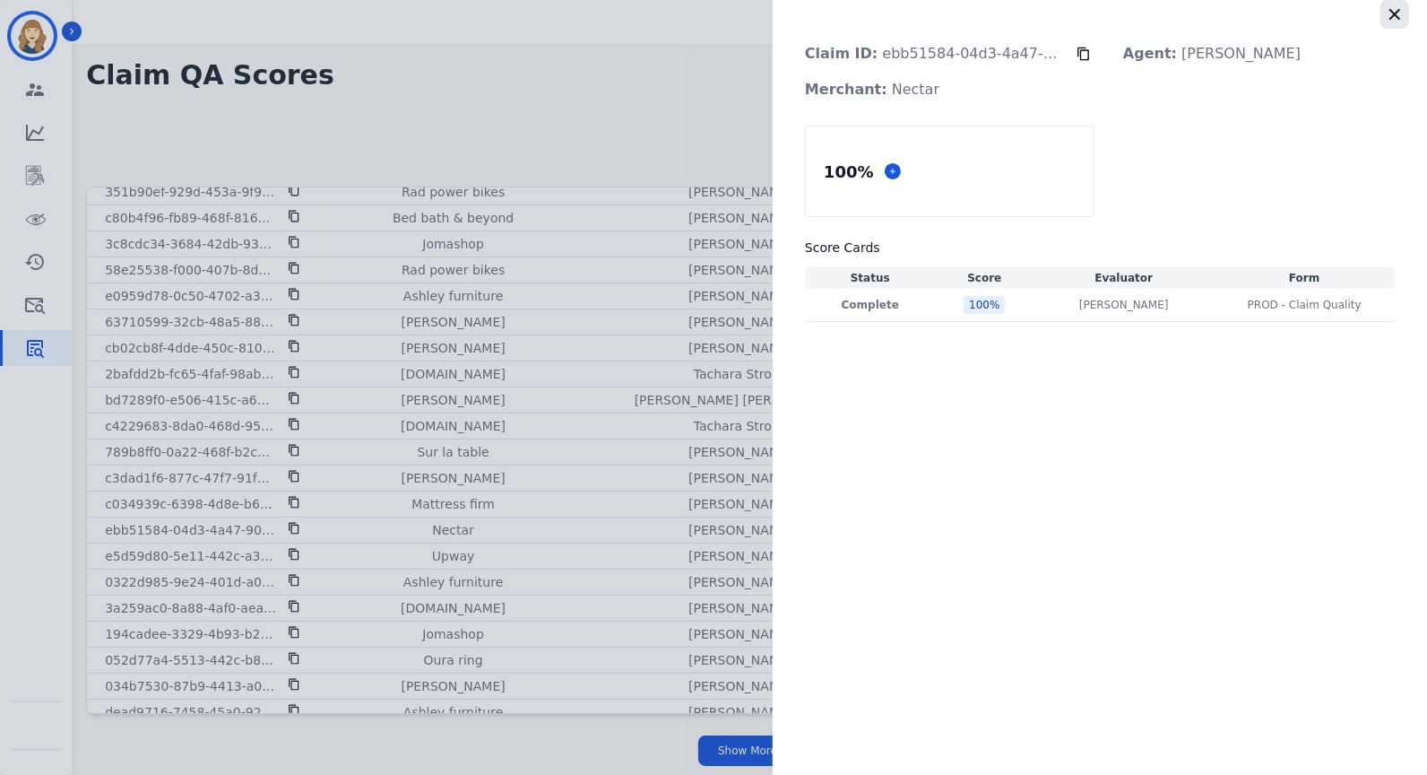
click at [1395, 18] on icon "button" at bounding box center [1395, 14] width 18 height 18
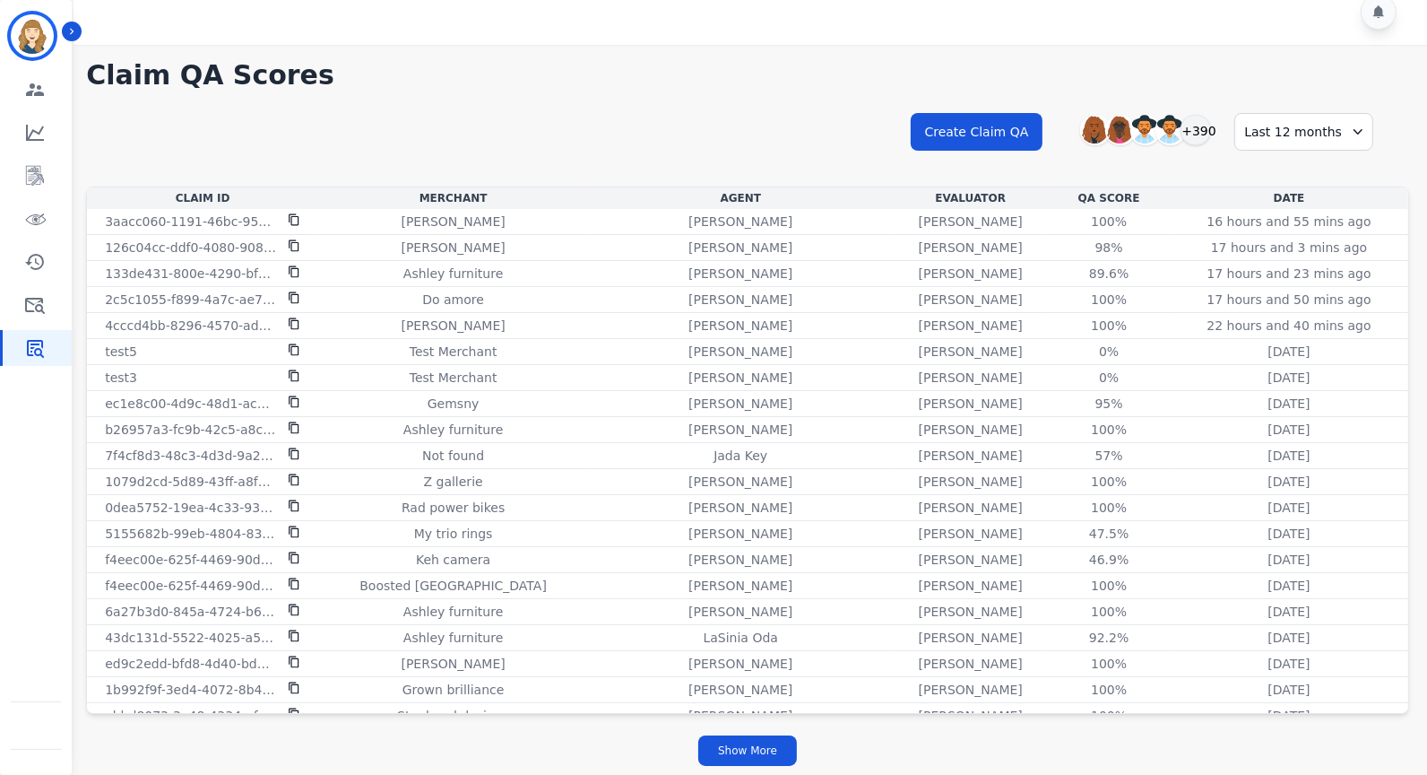
scroll to position [0, 0]
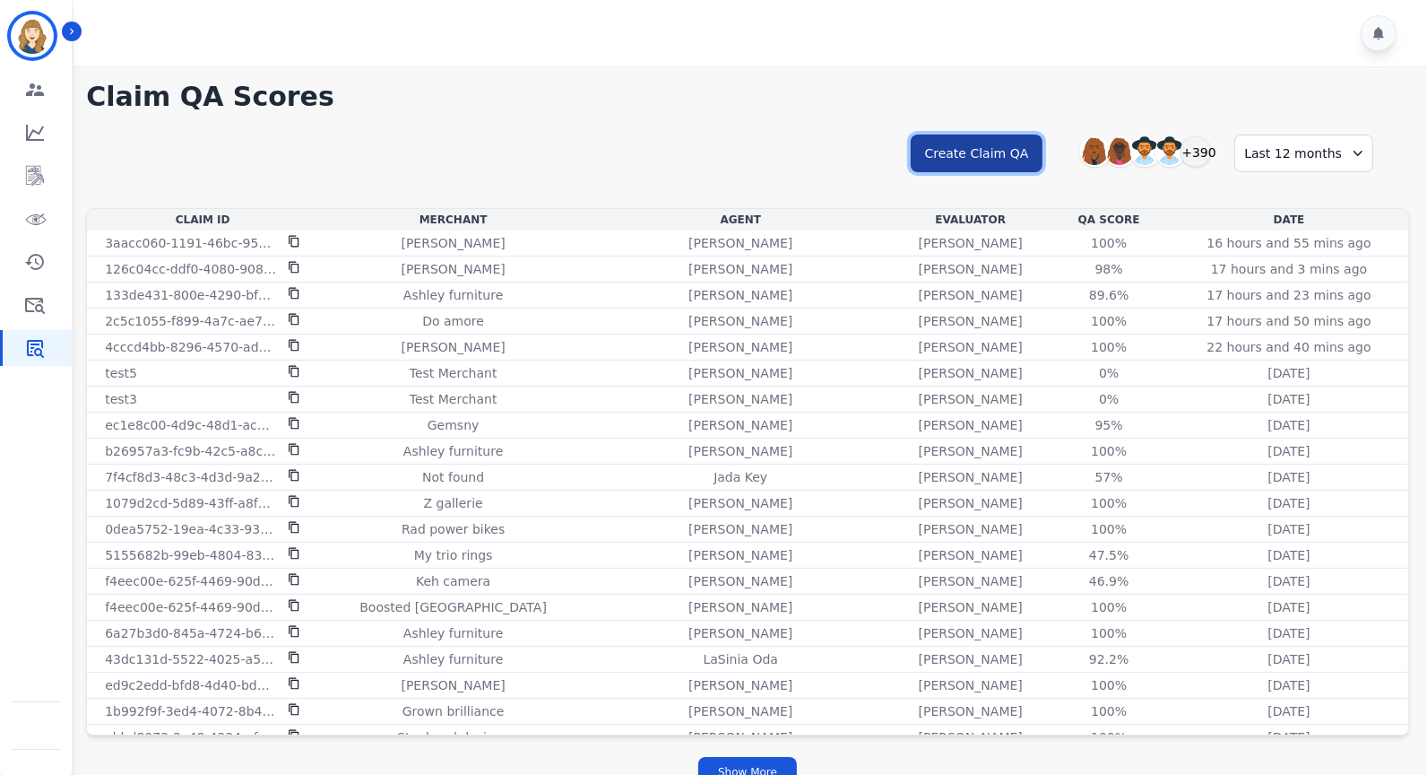
click at [1008, 145] on button "Create Claim QA" at bounding box center [977, 153] width 133 height 38
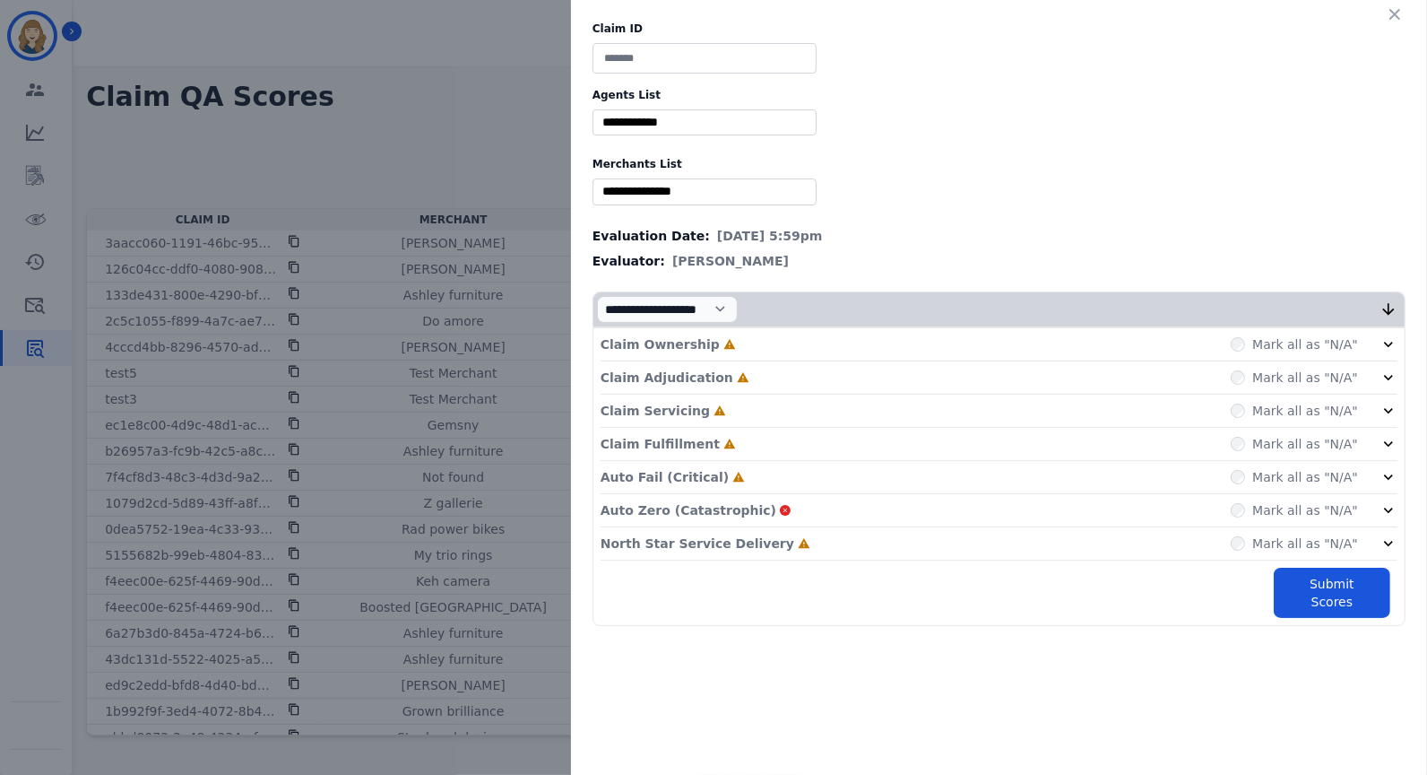
click at [681, 201] on div "** Blue tiger Calpak Watch warehouse Nomad wheels Scan sound inc Sleep organics…" at bounding box center [705, 191] width 224 height 26
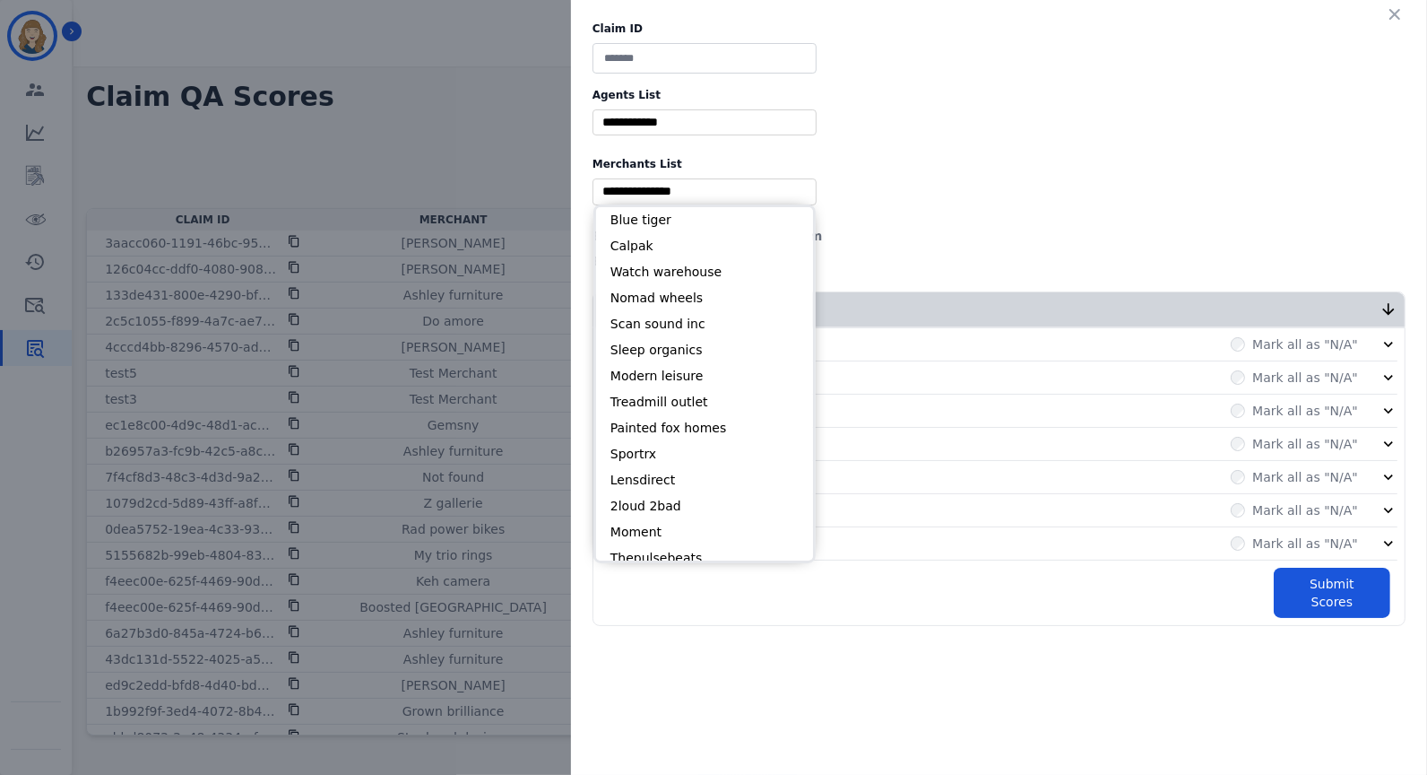
click at [670, 127] on input "selected options" at bounding box center [704, 122] width 215 height 19
click at [670, 126] on input "selected options" at bounding box center [704, 122] width 215 height 19
click at [960, 123] on div "Claim ID Agents List ** Abigail Joseph Alayna Sims Aleah Carroll Alejandra Wood…" at bounding box center [999, 323] width 856 height 647
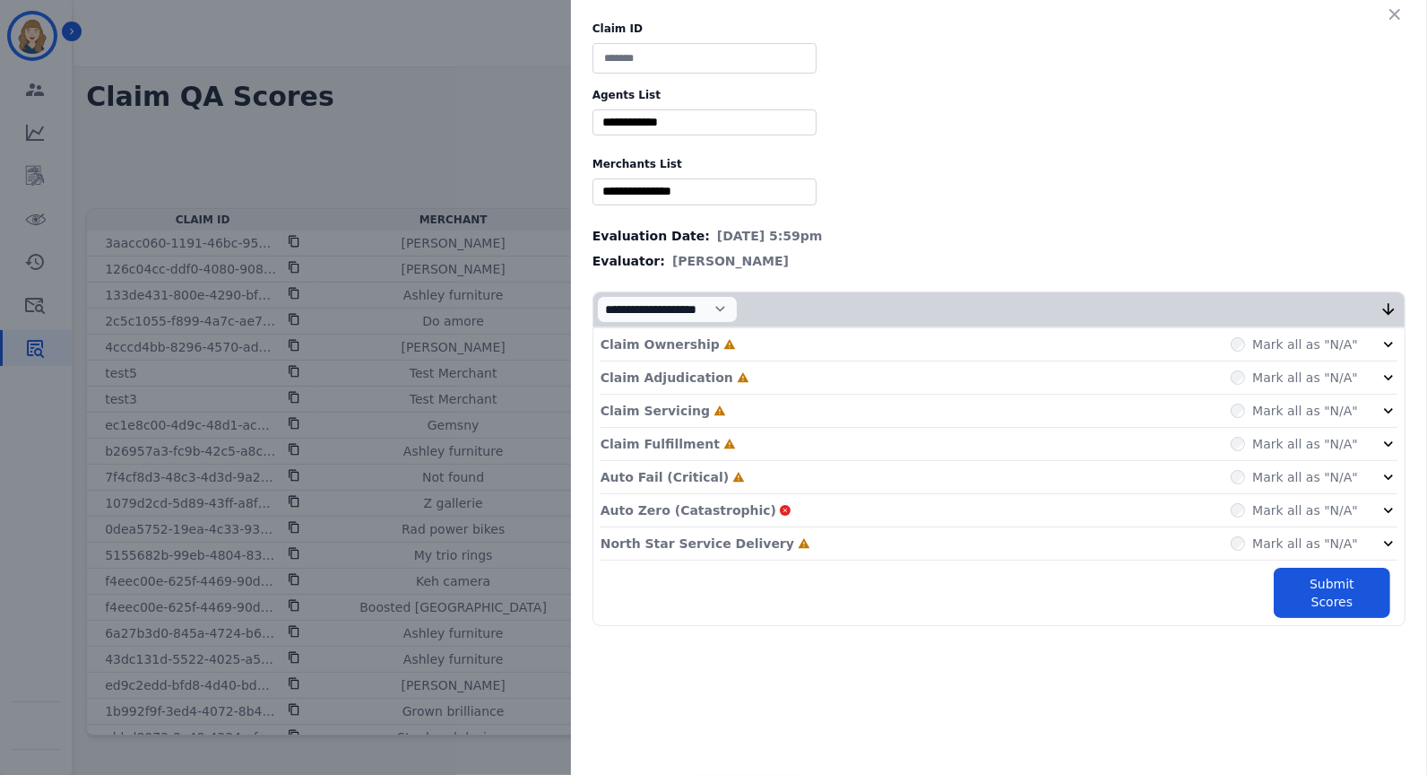
click at [734, 122] on input "selected options" at bounding box center [704, 122] width 215 height 19
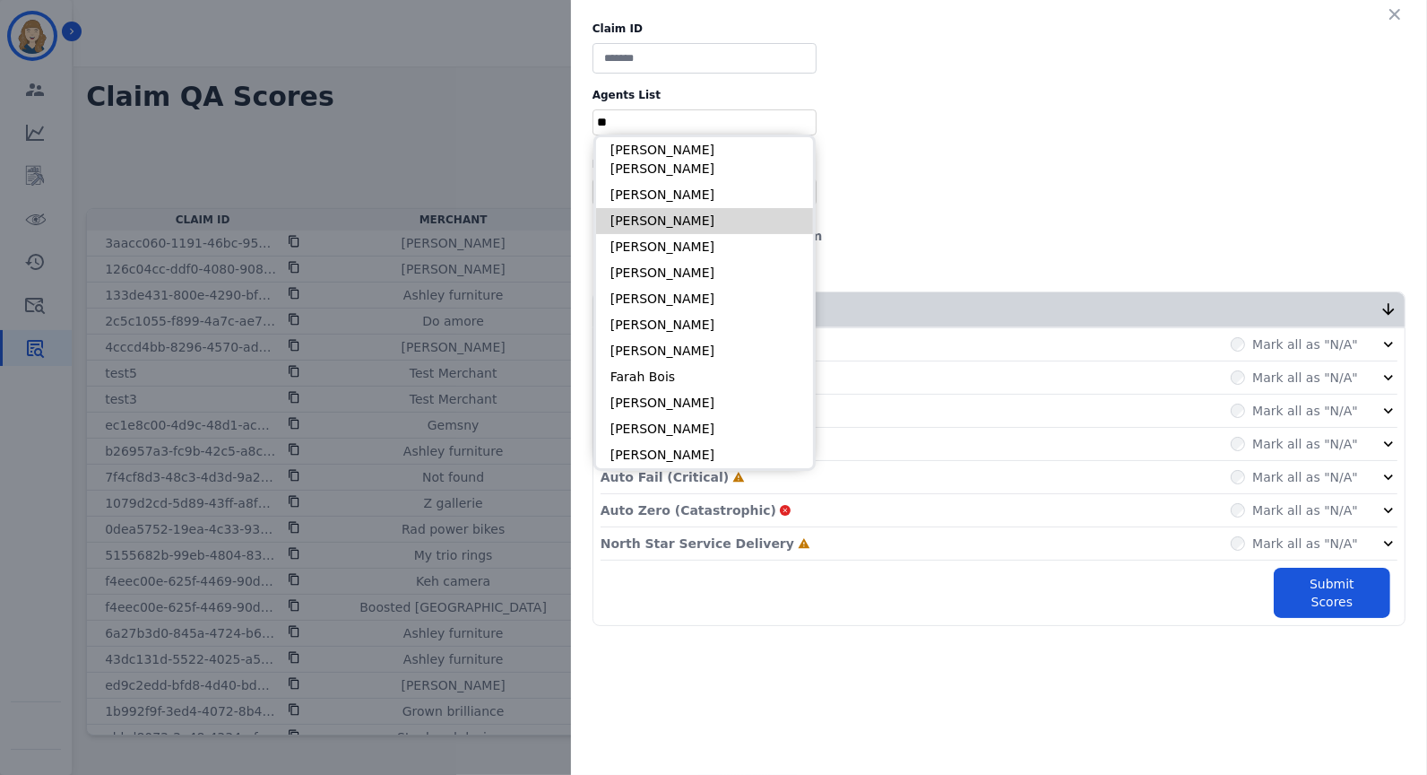
type input "**"
click at [706, 208] on li "Bonnie Lettimore" at bounding box center [704, 221] width 217 height 26
type input "**********"
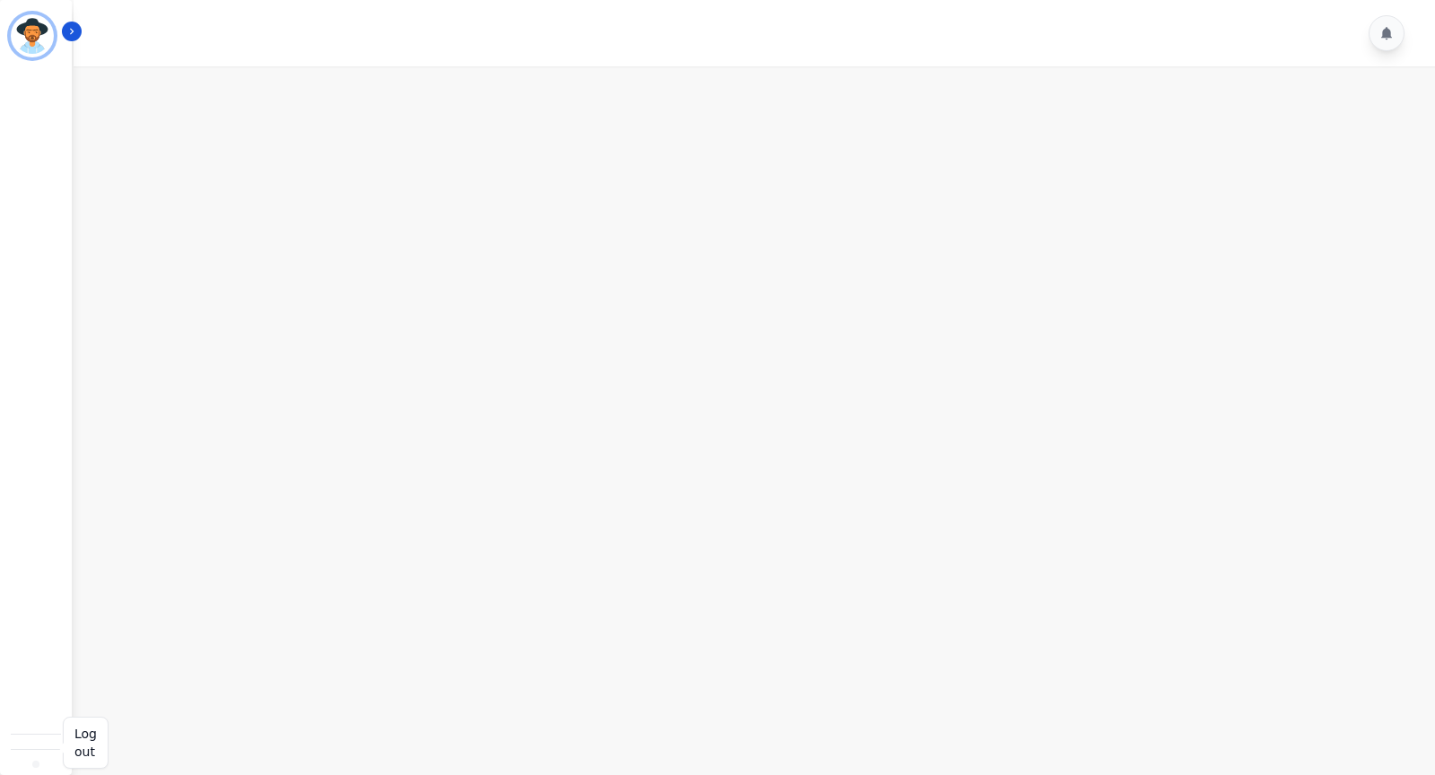
click at [36, 764] on img "Sidebar" at bounding box center [36, 764] width 0 height 0
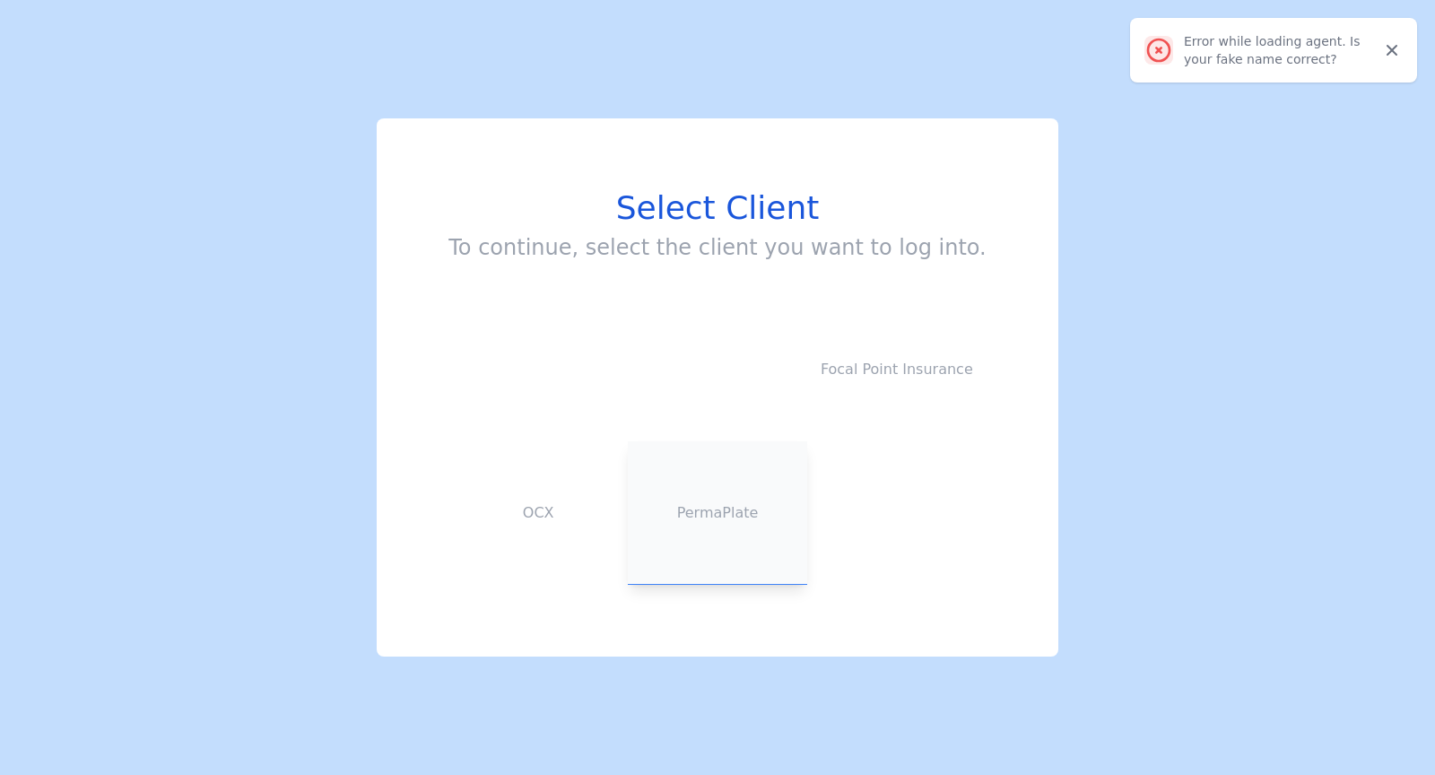
click at [747, 481] on button "PermaPlate" at bounding box center [717, 512] width 179 height 143
